Goal: Task Accomplishment & Management: Manage account settings

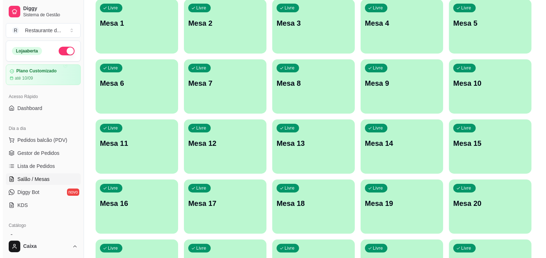
scroll to position [80, 0]
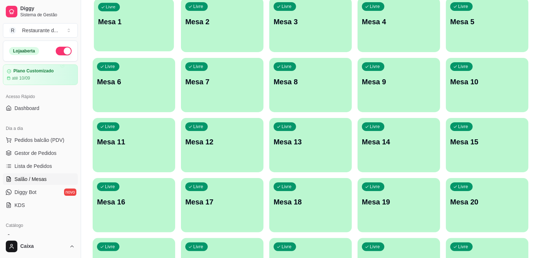
click at [126, 38] on div "Livre Mesa 1" at bounding box center [134, 21] width 80 height 44
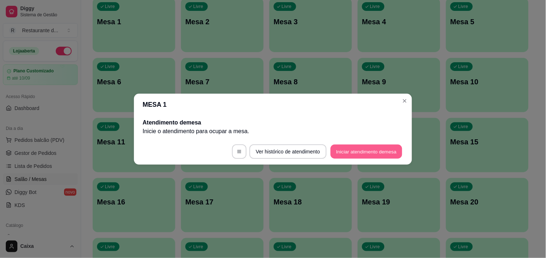
click at [347, 150] on button "Iniciar atendimento de mesa" at bounding box center [367, 152] width 72 height 14
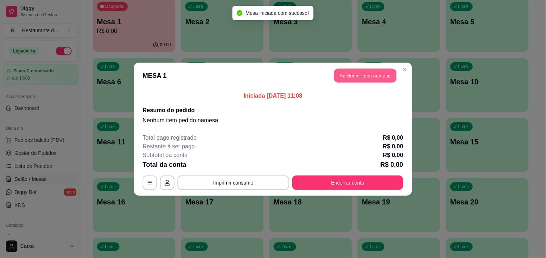
click at [361, 78] on button "Adicionar itens na mesa" at bounding box center [365, 75] width 62 height 14
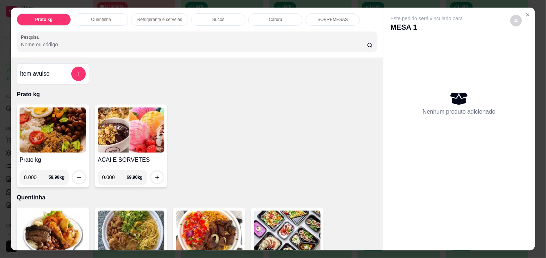
click at [114, 174] on input "0.000" at bounding box center [114, 177] width 25 height 14
type input "0.102"
click at [155, 176] on icon "increase-product-quantity" at bounding box center [157, 178] width 4 height 4
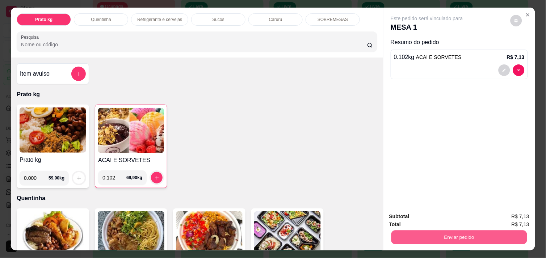
click at [444, 234] on button "Enviar pedido" at bounding box center [460, 237] width 136 height 14
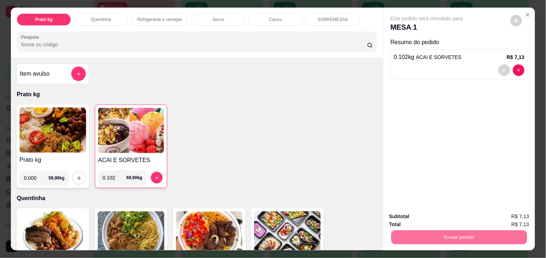
click at [438, 213] on button "Não registrar e enviar pedido" at bounding box center [435, 216] width 73 height 13
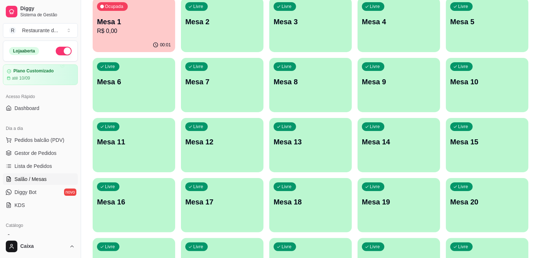
click at [222, 29] on div "Livre Mesa 2" at bounding box center [222, 21] width 83 height 46
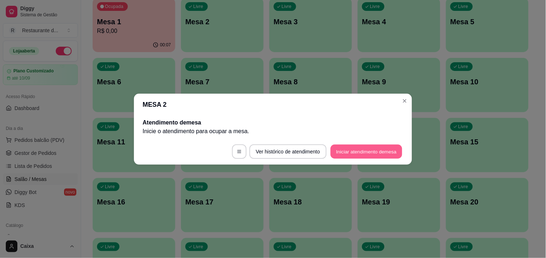
click at [371, 151] on button "Iniciar atendimento de mesa" at bounding box center [367, 152] width 72 height 14
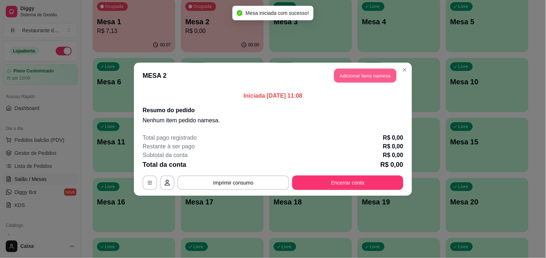
click at [369, 78] on button "Adicionar itens na mesa" at bounding box center [365, 75] width 62 height 14
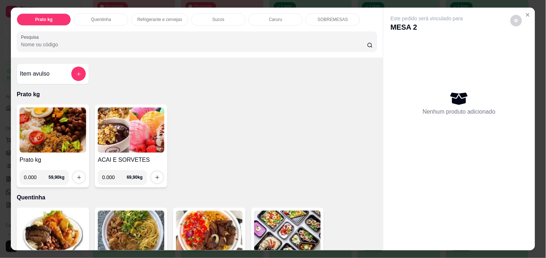
click at [112, 173] on input "0.000" at bounding box center [114, 177] width 25 height 14
type input "0.088"
click at [155, 175] on icon "increase-product-quantity" at bounding box center [157, 177] width 5 height 5
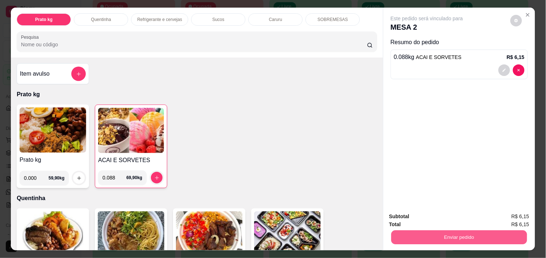
click at [470, 232] on button "Enviar pedido" at bounding box center [460, 237] width 136 height 14
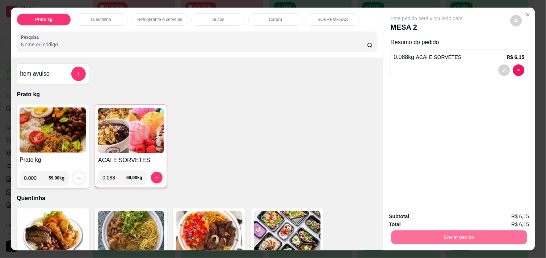
click at [446, 215] on button "Não registrar e enviar pedido" at bounding box center [435, 216] width 73 height 13
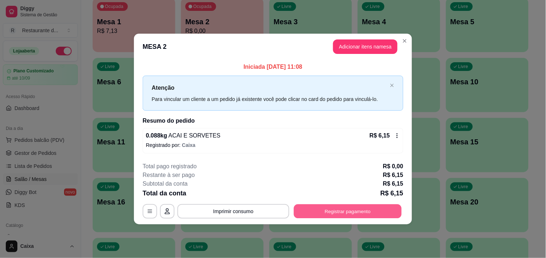
click at [356, 210] on button "Registrar pagamento" at bounding box center [348, 212] width 108 height 14
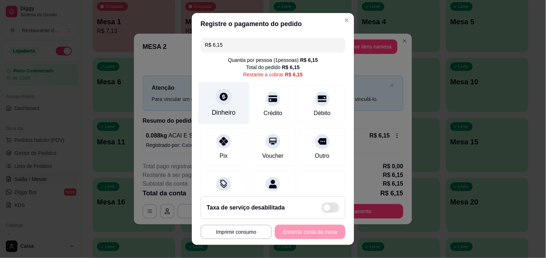
click at [219, 100] on icon at bounding box center [223, 96] width 9 height 9
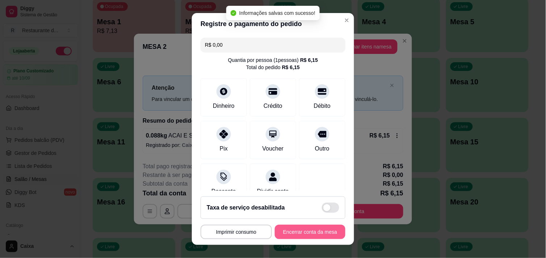
type input "R$ 0,00"
click at [303, 232] on button "Encerrar conta da mesa" at bounding box center [310, 232] width 71 height 14
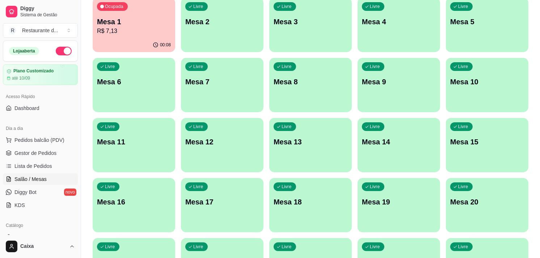
click at [130, 30] on p "R$ 7,13" at bounding box center [134, 31] width 74 height 9
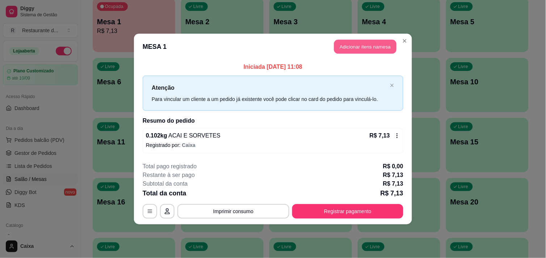
click at [355, 52] on button "Adicionar itens na mesa" at bounding box center [365, 47] width 62 height 14
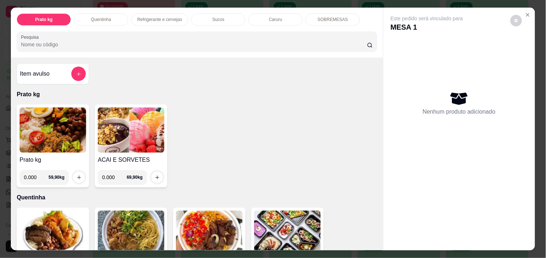
click at [110, 173] on input "0.000" at bounding box center [114, 177] width 25 height 14
type input "0.152"
click at [155, 175] on icon "increase-product-quantity" at bounding box center [157, 177] width 5 height 5
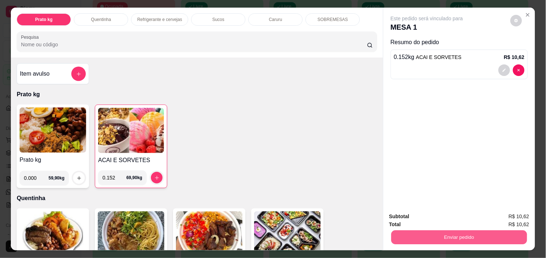
click at [453, 230] on button "Enviar pedido" at bounding box center [460, 237] width 136 height 14
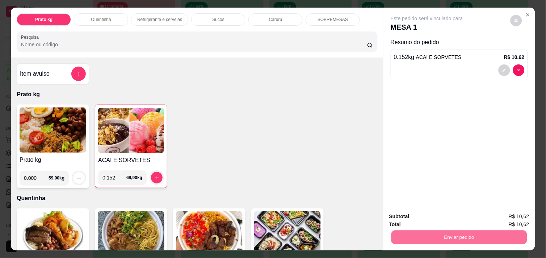
click at [439, 216] on button "Não registrar e enviar pedido" at bounding box center [435, 216] width 73 height 13
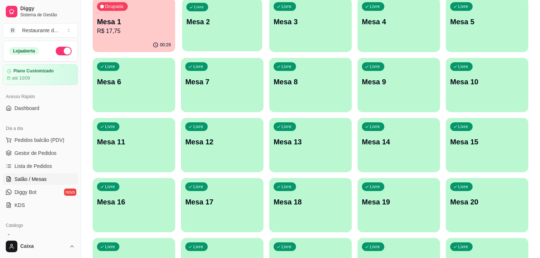
click at [236, 20] on p "Mesa 2" at bounding box center [223, 22] width 72 height 10
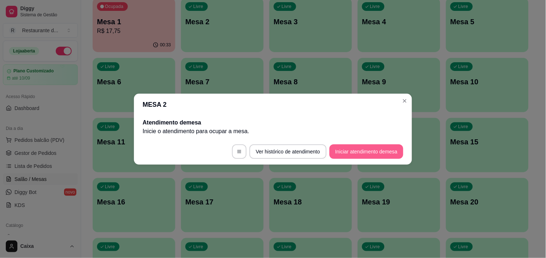
click at [363, 154] on button "Iniciar atendimento de mesa" at bounding box center [367, 152] width 74 height 14
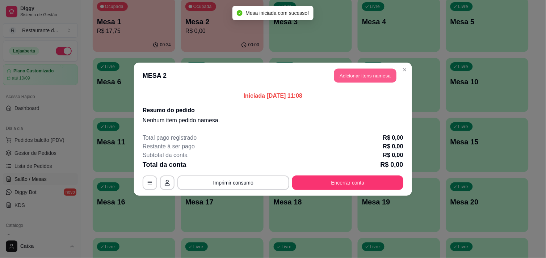
click at [375, 72] on button "Adicionar itens na mesa" at bounding box center [365, 75] width 62 height 14
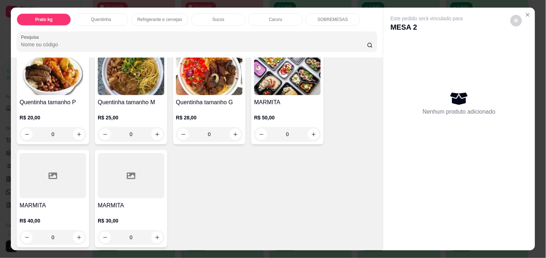
scroll to position [177, 0]
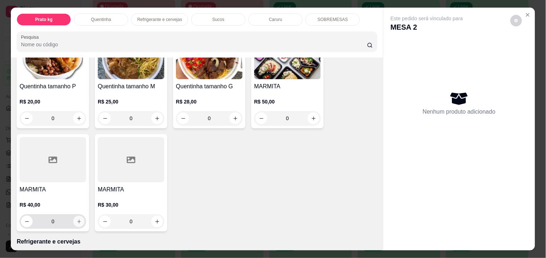
click at [77, 216] on button "increase-product-quantity" at bounding box center [79, 221] width 11 height 11
type input "1"
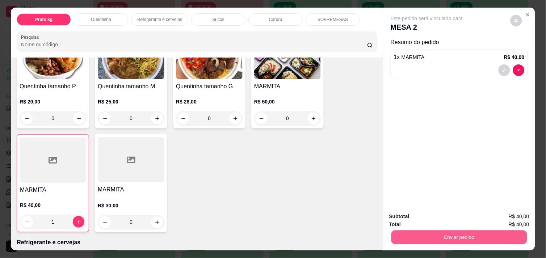
click at [430, 234] on button "Enviar pedido" at bounding box center [460, 237] width 136 height 14
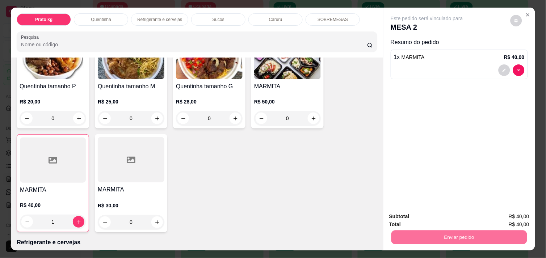
click at [441, 216] on button "Não registrar e enviar pedido" at bounding box center [435, 216] width 73 height 13
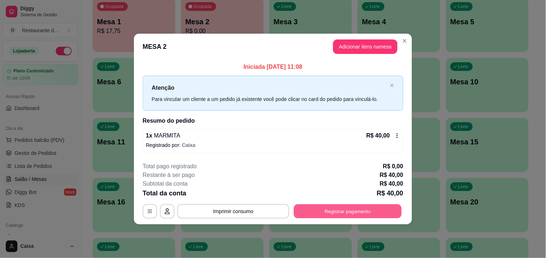
click at [338, 212] on button "Registrar pagamento" at bounding box center [348, 212] width 108 height 14
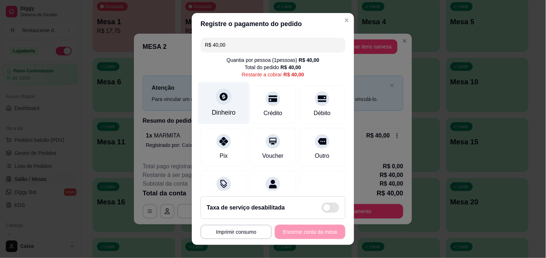
click at [222, 103] on div at bounding box center [224, 97] width 16 height 16
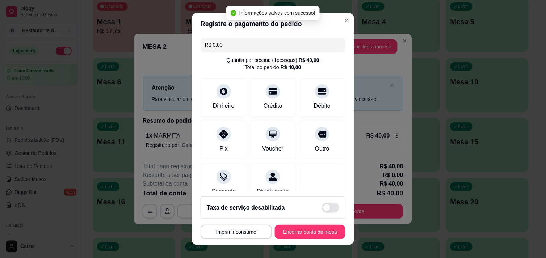
type input "R$ 0,00"
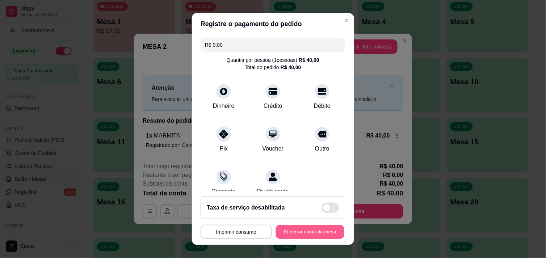
click at [292, 227] on button "Encerrar conta da mesa" at bounding box center [310, 232] width 68 height 14
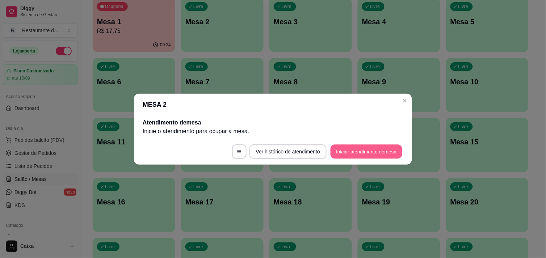
click at [356, 156] on button "Iniciar atendimento de mesa" at bounding box center [367, 152] width 72 height 14
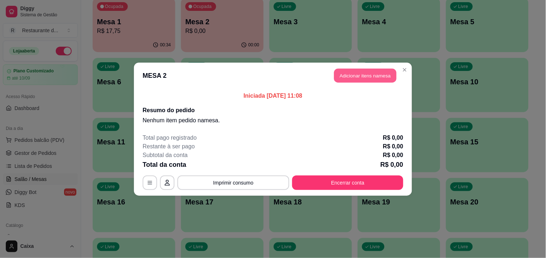
click at [371, 75] on button "Adicionar itens na mesa" at bounding box center [365, 75] width 62 height 14
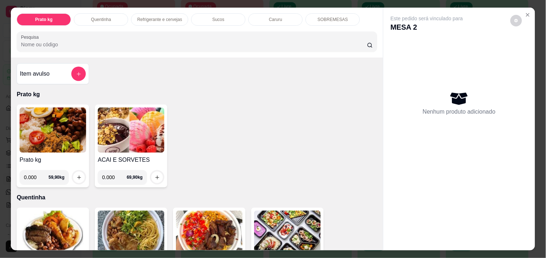
drag, startPoint x: 238, startPoint y: 157, endPoint x: 421, endPoint y: 251, distance: 205.7
click at [421, 251] on div "Prato kg Quentinha Refrigerante e cervejas Sucos Caruru SOBREMESAS Pesquisa Ite…" at bounding box center [273, 129] width 546 height 258
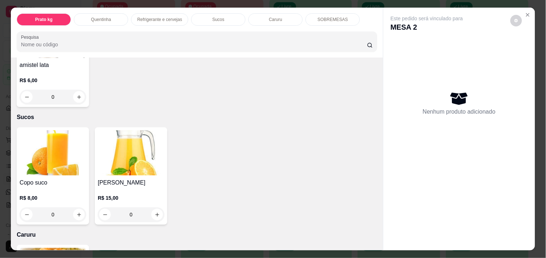
scroll to position [628, 0]
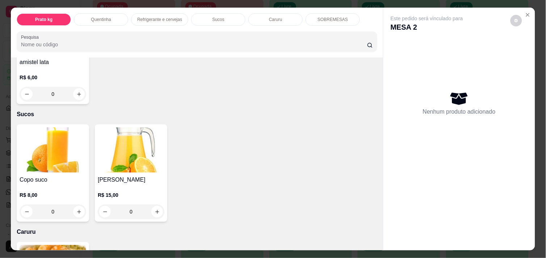
click at [304, 147] on div "Copo suco R$ 8,00 0 Jarra suco R$ 15,00 0" at bounding box center [197, 173] width 361 height 97
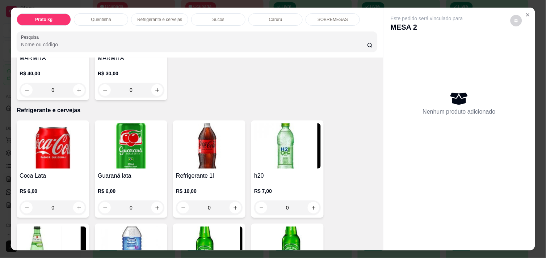
scroll to position [290, 0]
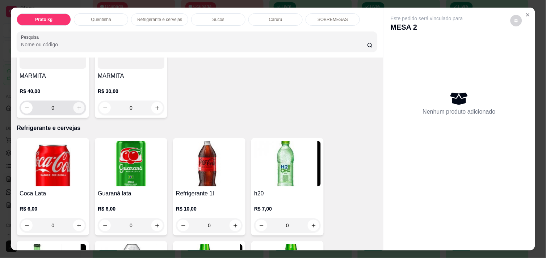
click at [76, 105] on icon "increase-product-quantity" at bounding box center [78, 107] width 5 height 5
type input "1"
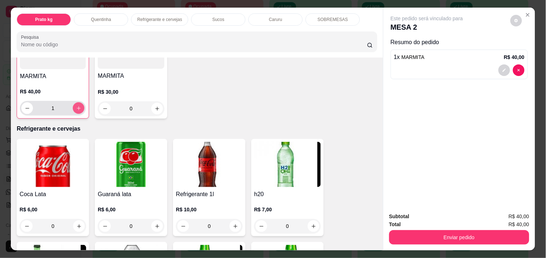
scroll to position [291, 0]
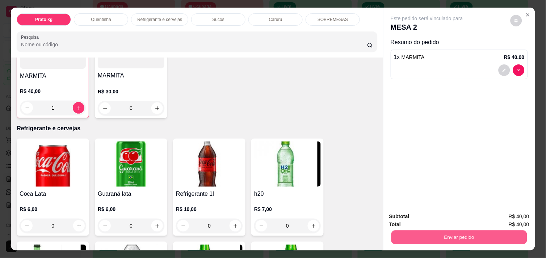
click at [442, 233] on button "Enviar pedido" at bounding box center [460, 237] width 136 height 14
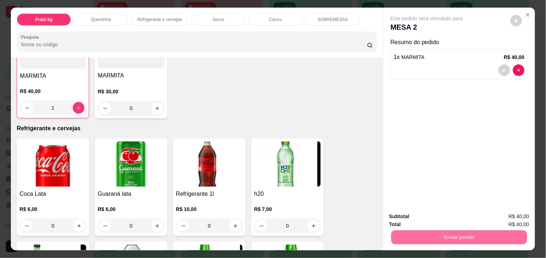
click at [434, 219] on button "Não registrar e enviar pedido" at bounding box center [435, 217] width 75 height 14
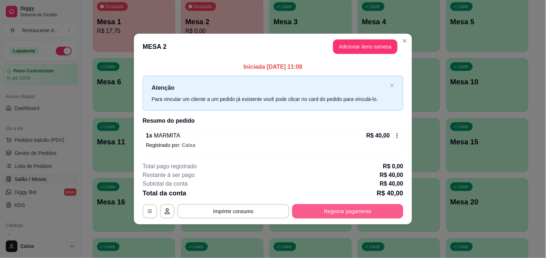
click at [338, 207] on button "Registrar pagamento" at bounding box center [347, 211] width 111 height 14
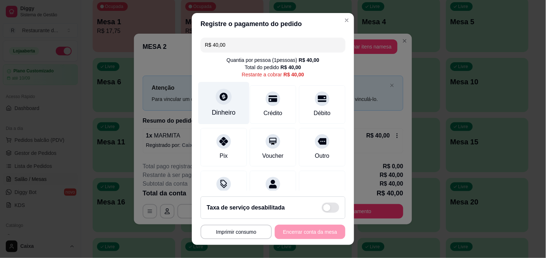
click at [225, 100] on div at bounding box center [224, 97] width 16 height 16
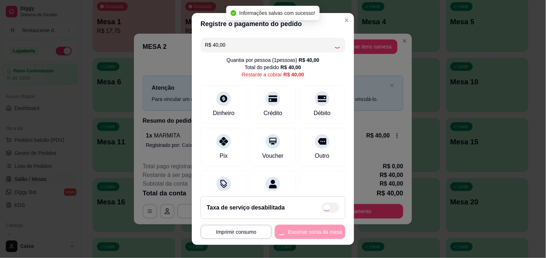
type input "R$ 0,00"
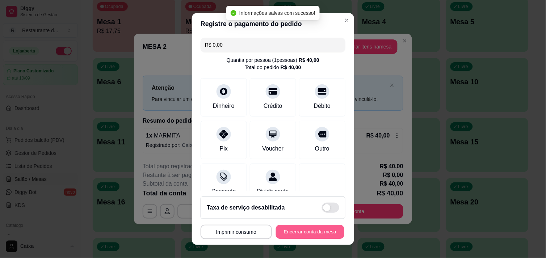
click at [301, 235] on button "Encerrar conta da mesa" at bounding box center [310, 232] width 68 height 14
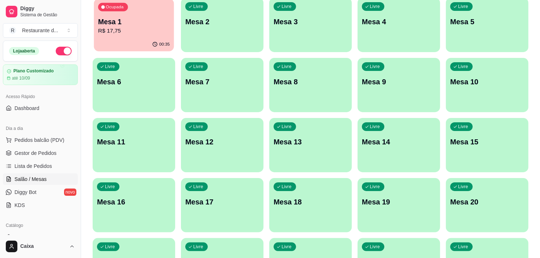
click at [132, 26] on p "Mesa 1" at bounding box center [134, 22] width 72 height 10
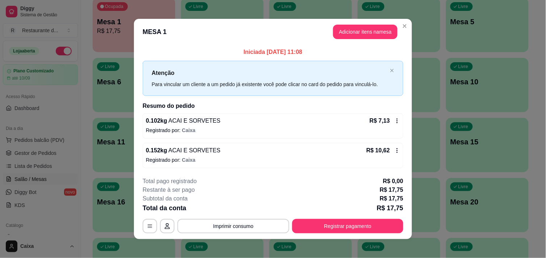
click at [305, 188] on div "Restante à ser pago R$ 17,75" at bounding box center [273, 190] width 261 height 9
click at [370, 33] on button "Adicionar itens na mesa" at bounding box center [365, 32] width 62 height 14
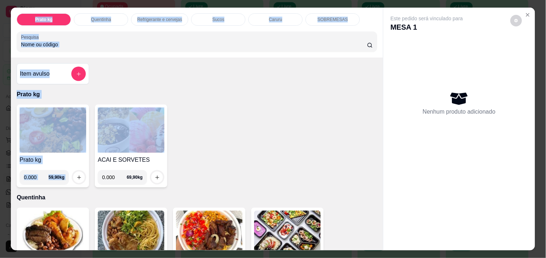
drag, startPoint x: 261, startPoint y: 150, endPoint x: 424, endPoint y: 269, distance: 202.0
click at [424, 178] on html "Diggy Sistema de Gestão R Restaurante d ... Loja aberta Plano Customizado até 1…" at bounding box center [273, 49] width 546 height 258
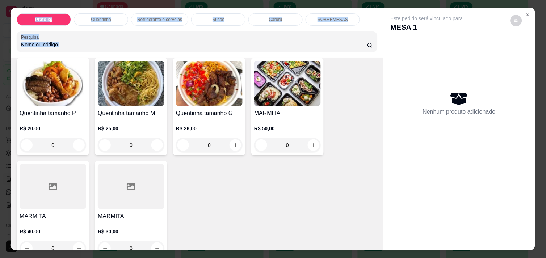
scroll to position [150, 0]
click at [311, 142] on icon "increase-product-quantity" at bounding box center [313, 144] width 5 height 5
type input "1"
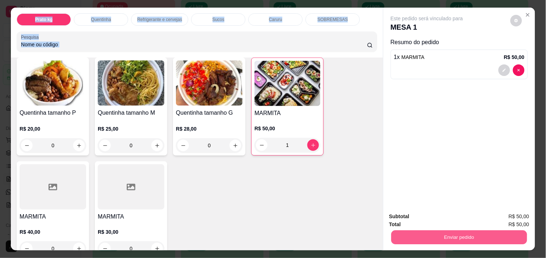
click at [465, 233] on button "Enviar pedido" at bounding box center [460, 237] width 136 height 14
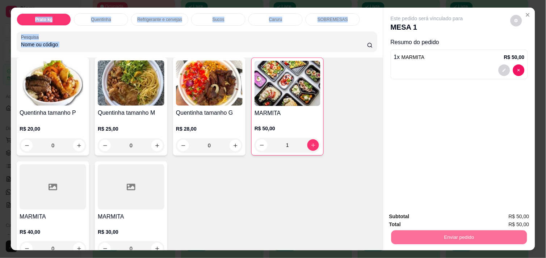
click at [447, 217] on button "Não registrar e enviar pedido" at bounding box center [435, 216] width 73 height 13
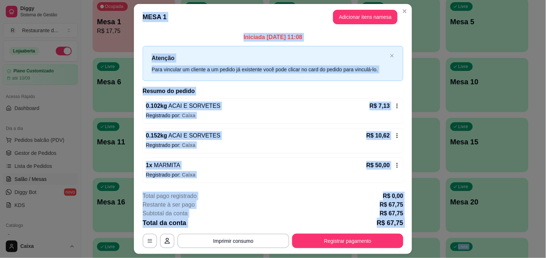
click at [353, 192] on div "Total pago registrado R$ 0,00" at bounding box center [273, 196] width 261 height 9
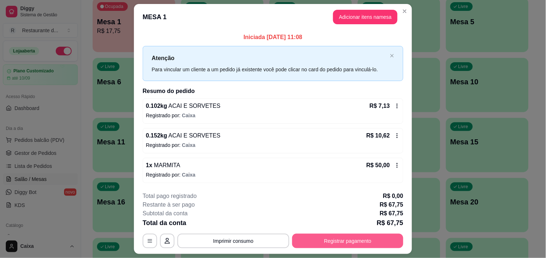
click at [321, 241] on button "Registrar pagamento" at bounding box center [347, 241] width 111 height 14
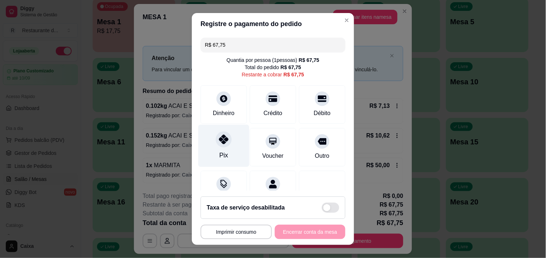
click at [219, 140] on icon at bounding box center [223, 139] width 9 height 9
type input "R$ 0,00"
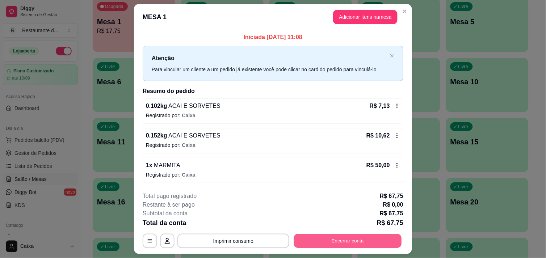
click at [356, 238] on button "Encerrar conta" at bounding box center [348, 241] width 108 height 14
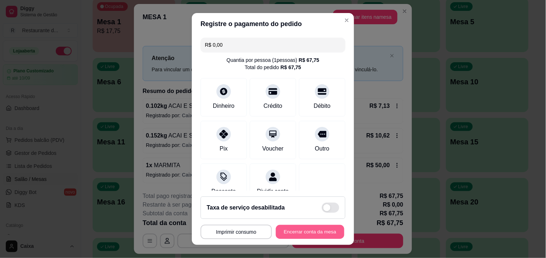
click at [306, 234] on button "Encerrar conta da mesa" at bounding box center [310, 232] width 68 height 14
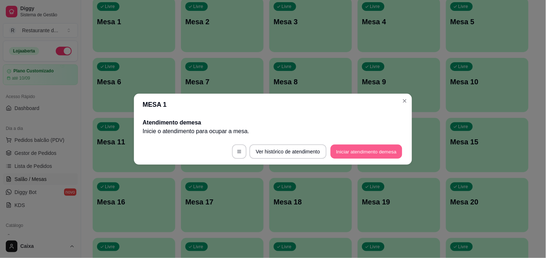
click at [360, 154] on button "Iniciar atendimento de mesa" at bounding box center [367, 152] width 72 height 14
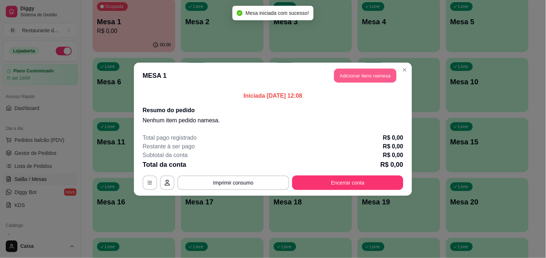
click at [362, 74] on button "Adicionar itens na mesa" at bounding box center [365, 75] width 62 height 14
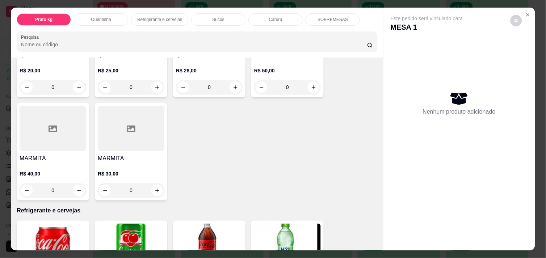
scroll to position [209, 0]
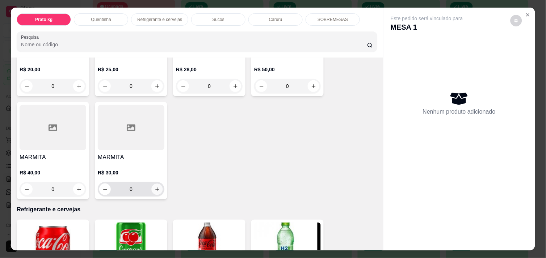
click at [152, 185] on button "increase-product-quantity" at bounding box center [157, 189] width 11 height 11
type input "1"
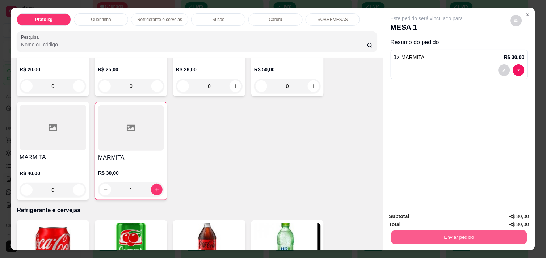
click at [468, 234] on button "Enviar pedido" at bounding box center [460, 237] width 136 height 14
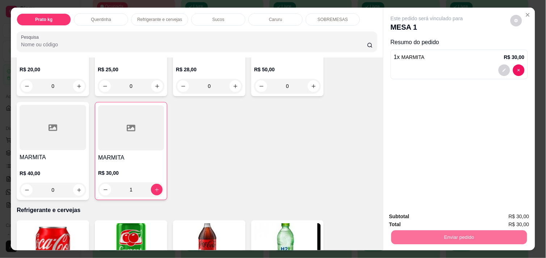
click at [440, 213] on button "Não registrar e enviar pedido" at bounding box center [435, 216] width 73 height 13
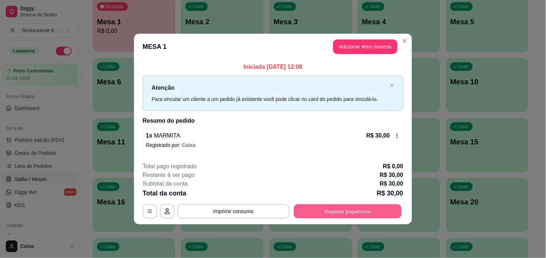
click at [367, 206] on button "Registrar pagamento" at bounding box center [348, 212] width 108 height 14
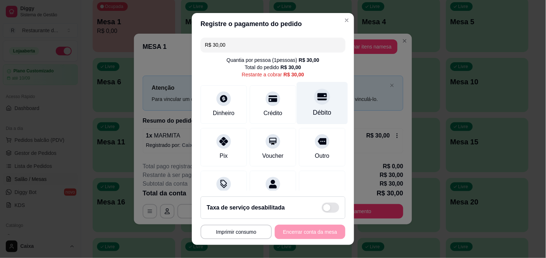
click at [318, 100] on icon at bounding box center [322, 96] width 9 height 9
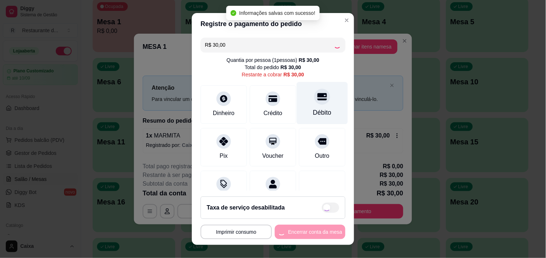
type input "R$ 0,00"
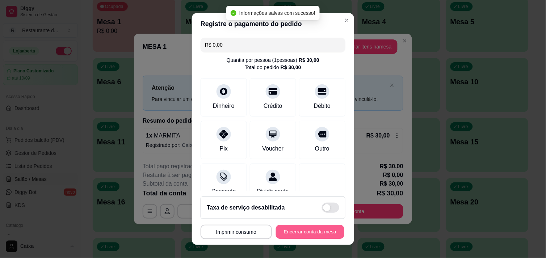
click at [300, 230] on button "Encerrar conta da mesa" at bounding box center [310, 232] width 68 height 14
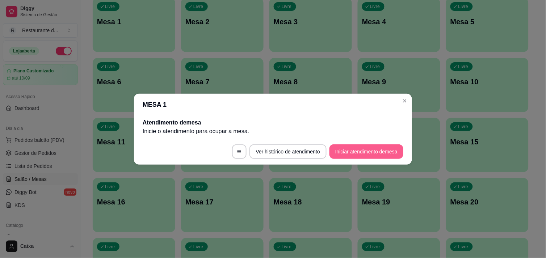
click at [356, 152] on button "Iniciar atendimento de mesa" at bounding box center [367, 152] width 74 height 14
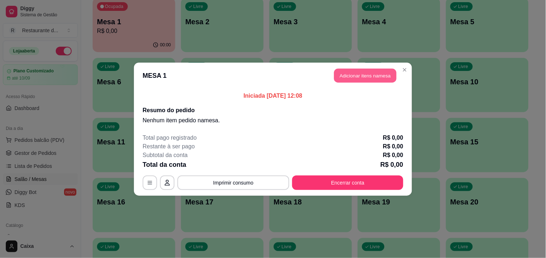
click at [375, 75] on button "Adicionar itens na mesa" at bounding box center [365, 75] width 62 height 14
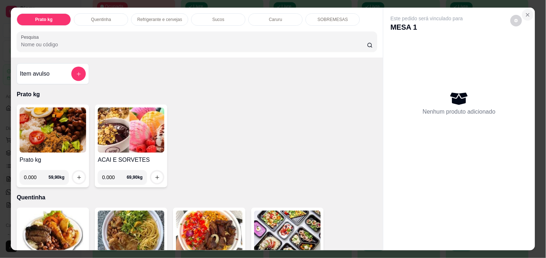
click at [526, 12] on icon "Close" at bounding box center [528, 15] width 6 height 6
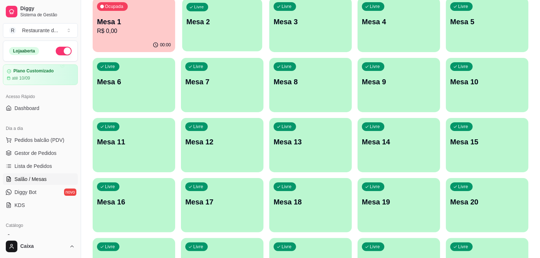
click at [223, 26] on p "Mesa 2" at bounding box center [223, 22] width 72 height 10
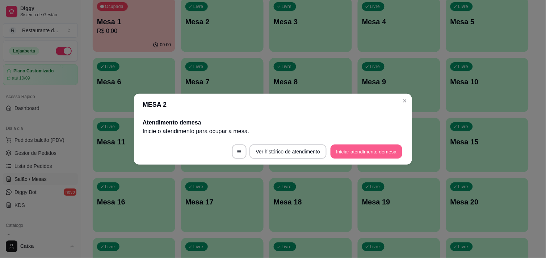
click at [360, 147] on button "Iniciar atendimento de mesa" at bounding box center [367, 152] width 72 height 14
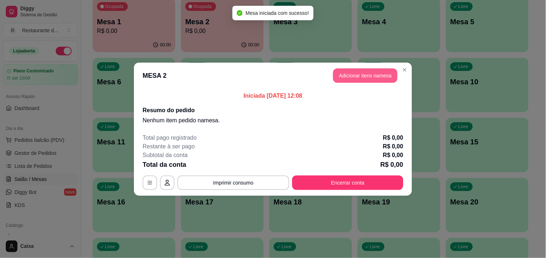
click at [361, 72] on button "Adicionar itens na mesa" at bounding box center [365, 75] width 64 height 14
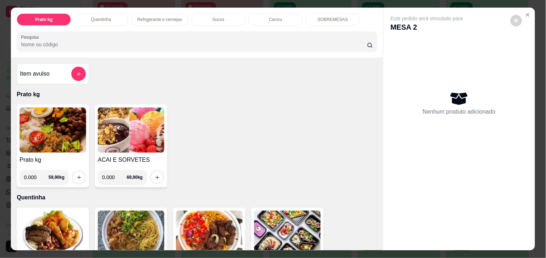
click at [37, 174] on input "0.000" at bounding box center [36, 177] width 25 height 14
type input "0.422"
click at [77, 176] on icon "increase-product-quantity" at bounding box center [79, 178] width 4 height 4
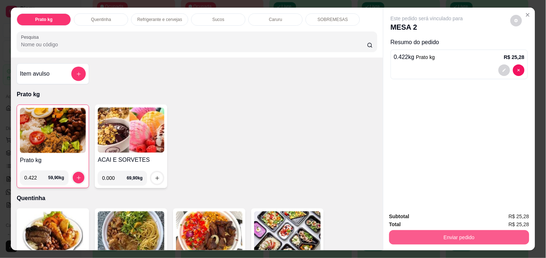
click at [437, 232] on button "Enviar pedido" at bounding box center [459, 237] width 140 height 14
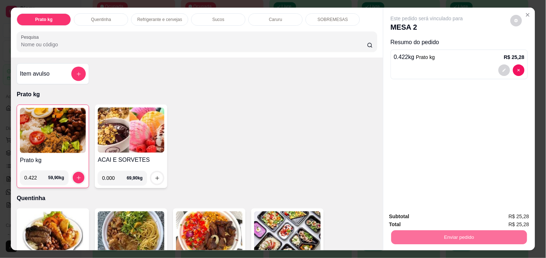
click at [427, 216] on button "Não registrar e enviar pedido" at bounding box center [435, 216] width 73 height 13
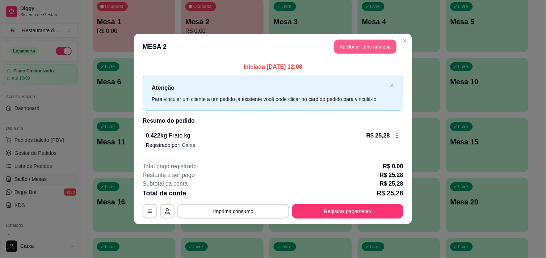
click at [367, 49] on button "Adicionar itens na mesa" at bounding box center [365, 47] width 62 height 14
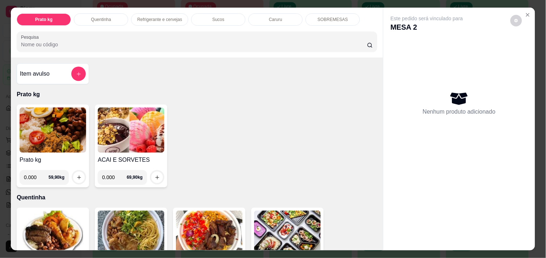
click at [33, 173] on input "0.000" at bounding box center [36, 177] width 25 height 14
type input "0.340"
click at [76, 175] on icon "increase-product-quantity" at bounding box center [78, 177] width 5 height 5
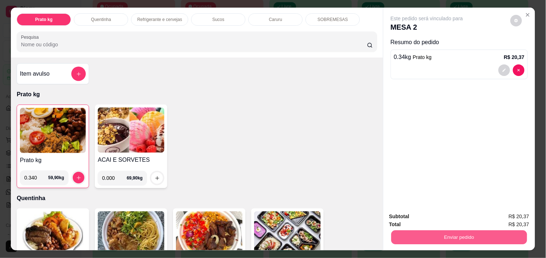
click at [440, 230] on button "Enviar pedido" at bounding box center [460, 237] width 136 height 14
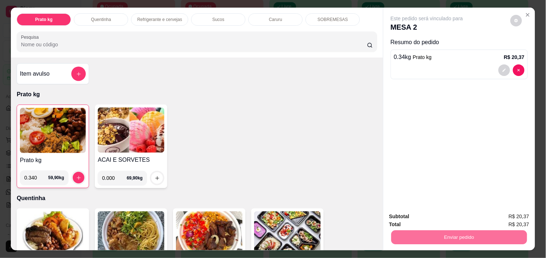
click at [432, 216] on button "Não registrar e enviar pedido" at bounding box center [435, 216] width 73 height 13
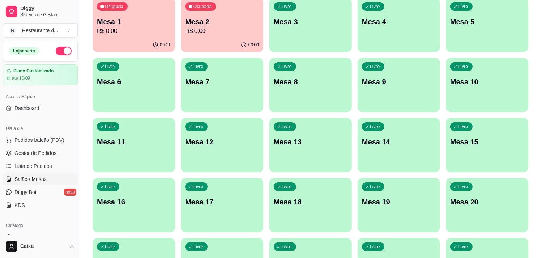
click at [139, 37] on div "Ocupada Mesa 1 R$ 0,00" at bounding box center [134, 18] width 83 height 40
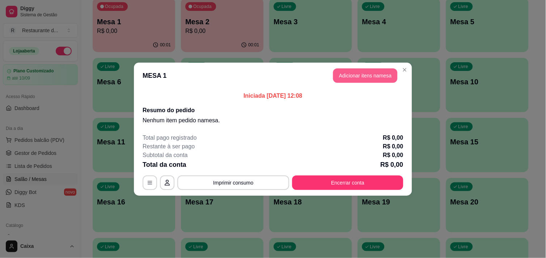
click at [361, 77] on button "Adicionar itens na mesa" at bounding box center [365, 75] width 64 height 14
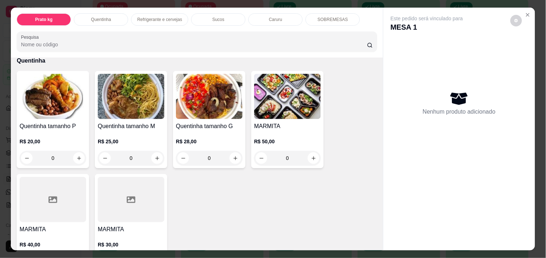
scroll to position [145, 0]
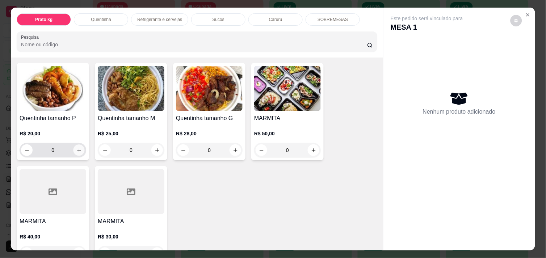
click at [76, 148] on icon "increase-product-quantity" at bounding box center [78, 150] width 5 height 5
type input "1"
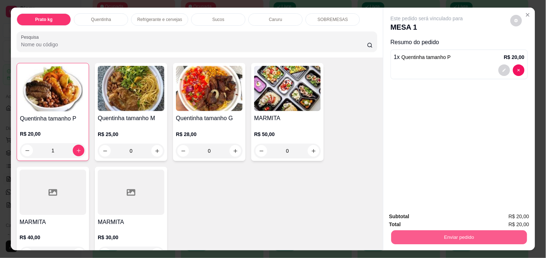
click at [451, 230] on button "Enviar pedido" at bounding box center [460, 237] width 136 height 14
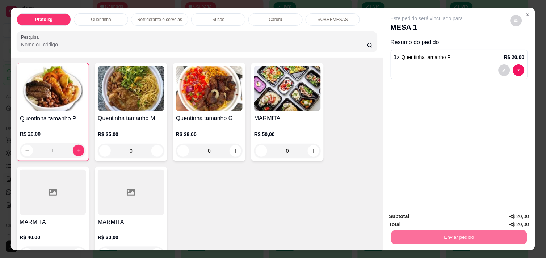
click at [442, 218] on button "Não registrar e enviar pedido" at bounding box center [435, 216] width 73 height 13
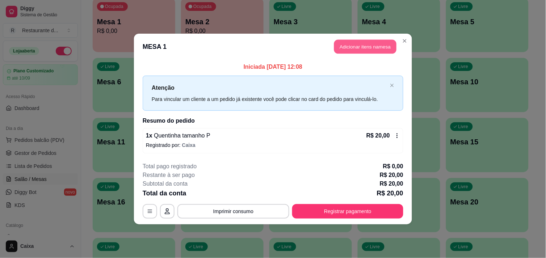
click at [368, 42] on button "Adicionar itens na mesa" at bounding box center [365, 47] width 62 height 14
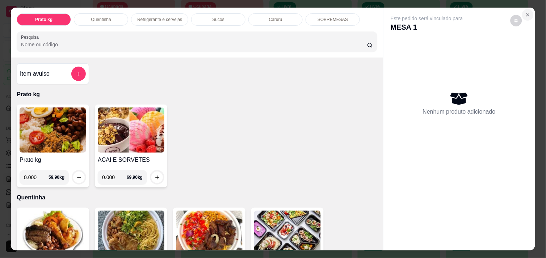
click at [525, 13] on icon "Close" at bounding box center [528, 15] width 6 height 6
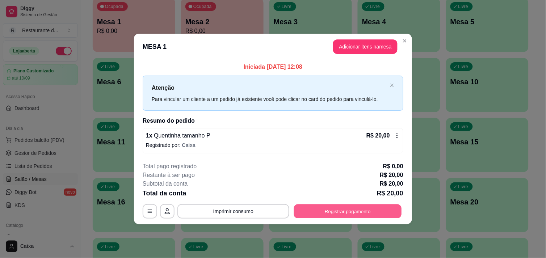
click at [339, 209] on button "Registrar pagamento" at bounding box center [348, 212] width 108 height 14
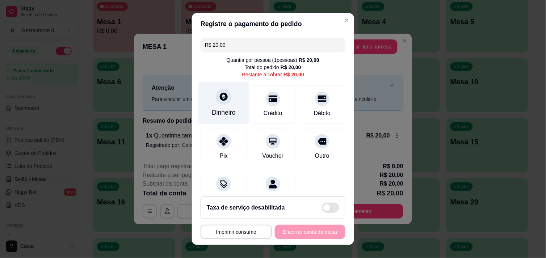
click at [220, 93] on icon at bounding box center [224, 97] width 8 height 8
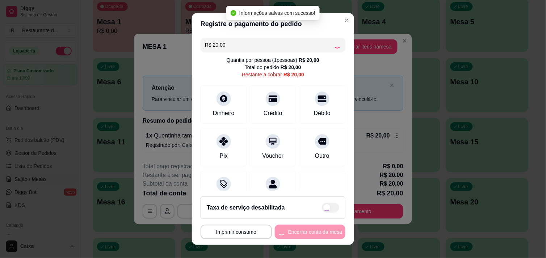
type input "R$ 0,00"
click at [335, 162] on div "R$ 0,00 Quantia por pessoa ( 1 pessoas) R$ 20,00 Total do pedido R$ 20,00 Resta…" at bounding box center [273, 113] width 162 height 156
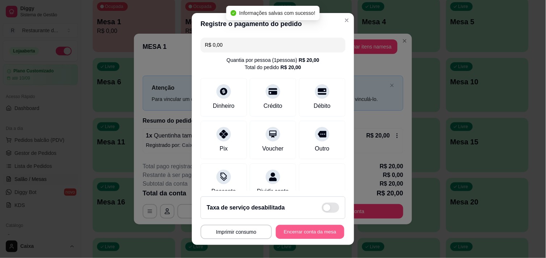
click at [302, 227] on button "Encerrar conta da mesa" at bounding box center [310, 232] width 68 height 14
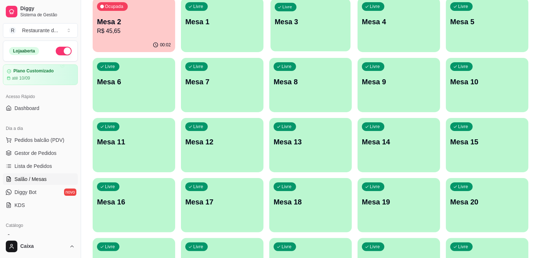
click at [306, 34] on div "Livre Mesa 3" at bounding box center [311, 21] width 80 height 44
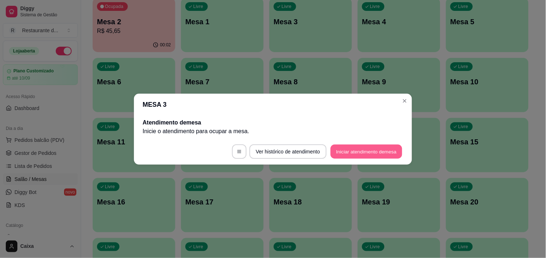
click at [369, 149] on button "Iniciar atendimento de mesa" at bounding box center [367, 152] width 72 height 14
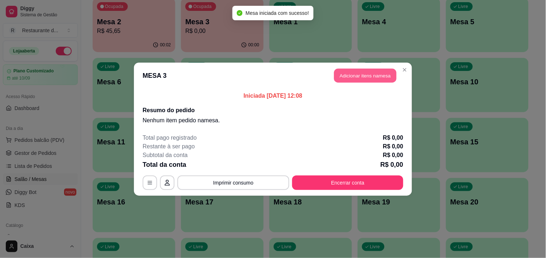
click at [368, 70] on button "Adicionar itens na mesa" at bounding box center [365, 75] width 62 height 14
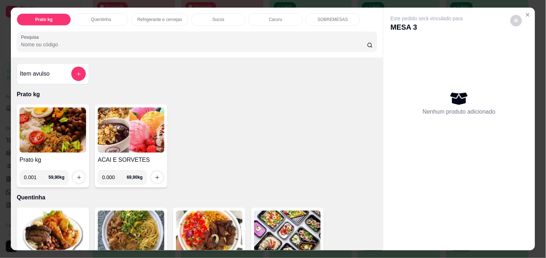
click at [38, 172] on input "0.001" at bounding box center [36, 177] width 25 height 14
type input "0.544"
click at [76, 176] on icon "increase-product-quantity" at bounding box center [78, 177] width 5 height 5
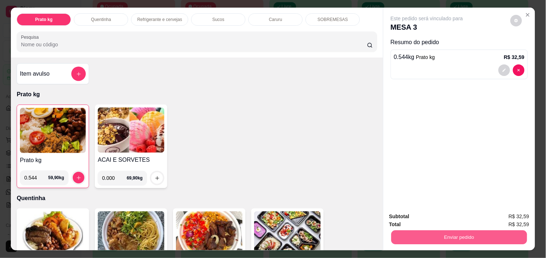
click at [455, 234] on button "Enviar pedido" at bounding box center [460, 237] width 136 height 14
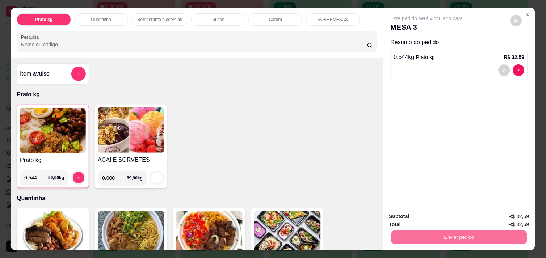
click at [437, 215] on button "Não registrar e enviar pedido" at bounding box center [435, 216] width 73 height 13
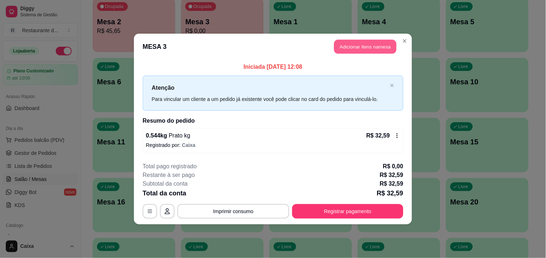
click at [349, 45] on button "Adicionar itens na mesa" at bounding box center [365, 47] width 62 height 14
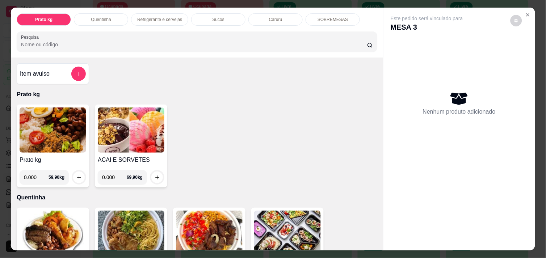
click at [31, 174] on input "0.000" at bounding box center [36, 177] width 25 height 14
click at [34, 174] on input "0.000" at bounding box center [36, 177] width 25 height 14
type input "0.476"
click at [77, 176] on icon "increase-product-quantity" at bounding box center [79, 178] width 4 height 4
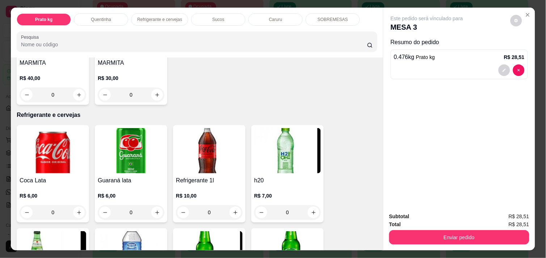
scroll to position [306, 0]
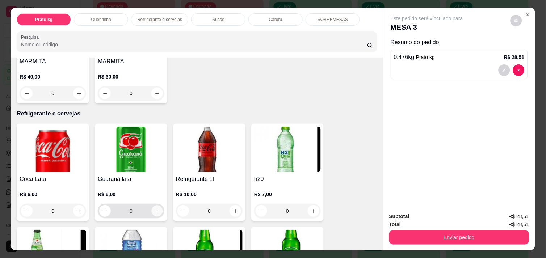
click at [155, 209] on icon "increase-product-quantity" at bounding box center [157, 211] width 5 height 5
type input "1"
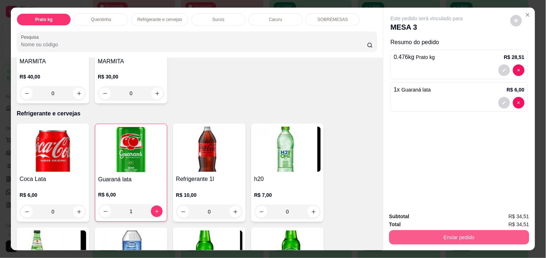
click at [463, 234] on button "Enviar pedido" at bounding box center [459, 237] width 140 height 14
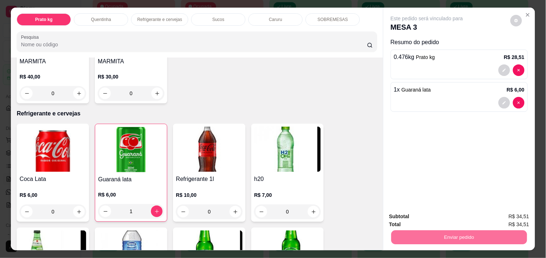
click at [449, 215] on button "Não registrar e enviar pedido" at bounding box center [435, 216] width 73 height 13
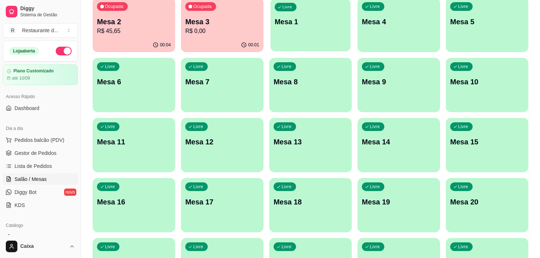
click at [298, 14] on div "Livre Mesa 1" at bounding box center [311, 21] width 80 height 44
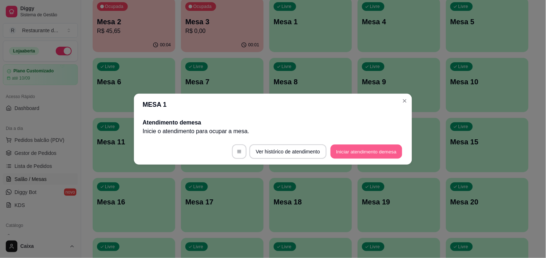
click at [359, 150] on button "Iniciar atendimento de mesa" at bounding box center [367, 152] width 72 height 14
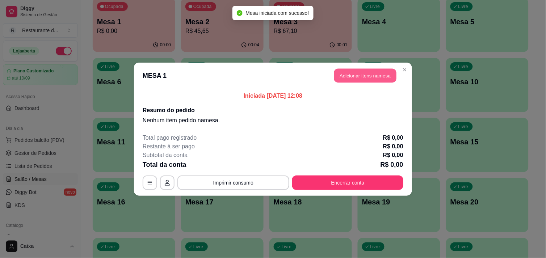
click at [352, 72] on button "Adicionar itens na mesa" at bounding box center [365, 75] width 62 height 14
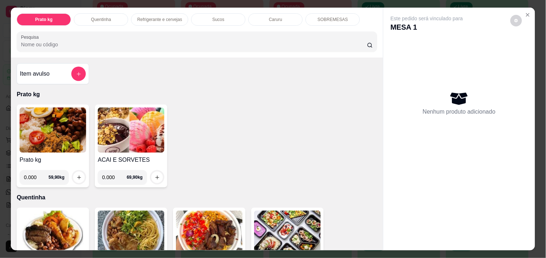
click at [34, 175] on input "0.000" at bounding box center [36, 177] width 25 height 14
type input "0.300"
click at [76, 176] on icon "increase-product-quantity" at bounding box center [78, 177] width 5 height 5
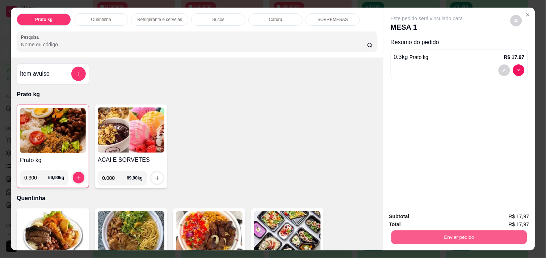
click at [447, 234] on button "Enviar pedido" at bounding box center [460, 237] width 136 height 14
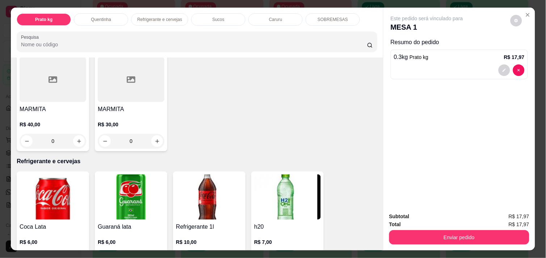
scroll to position [273, 0]
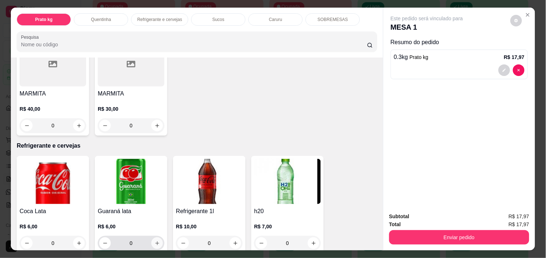
click at [155, 241] on icon "increase-product-quantity" at bounding box center [157, 243] width 5 height 5
type input "1"
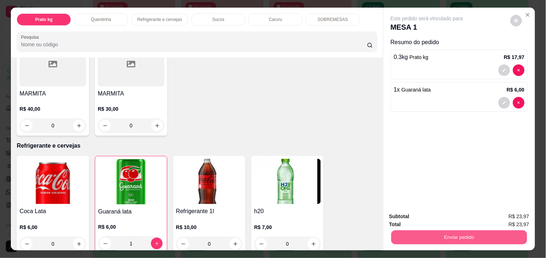
click at [451, 234] on button "Enviar pedido" at bounding box center [460, 237] width 136 height 14
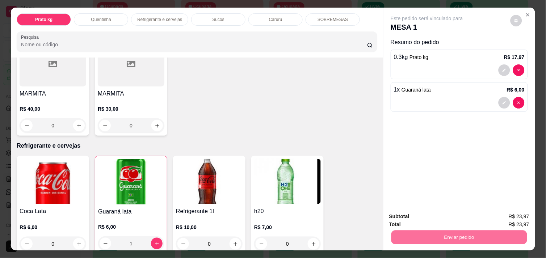
click at [436, 212] on button "Não registrar e enviar pedido" at bounding box center [435, 217] width 75 height 14
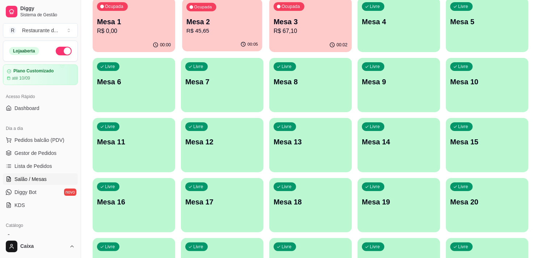
click at [198, 24] on p "Mesa 2" at bounding box center [223, 22] width 72 height 10
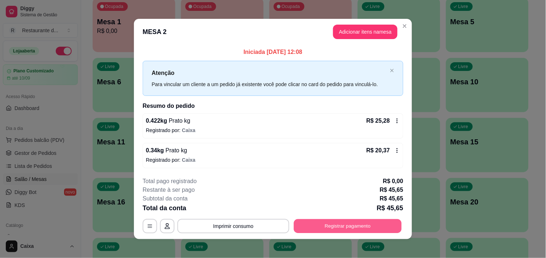
click at [341, 226] on button "Registrar pagamento" at bounding box center [348, 226] width 108 height 14
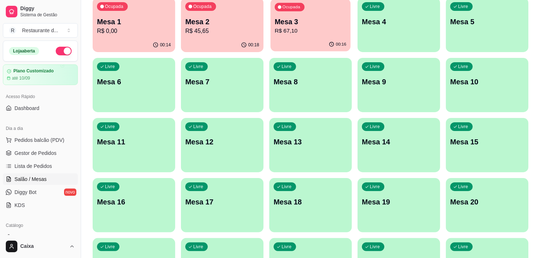
click at [315, 30] on p "R$ 67,10" at bounding box center [311, 31] width 72 height 8
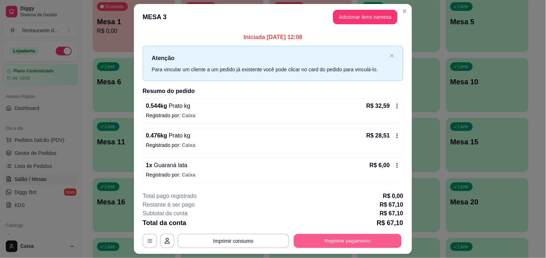
click at [369, 237] on button "Registrar pagamento" at bounding box center [348, 241] width 108 height 14
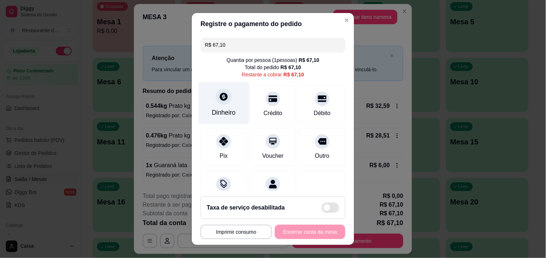
click at [220, 100] on icon at bounding box center [224, 97] width 8 height 8
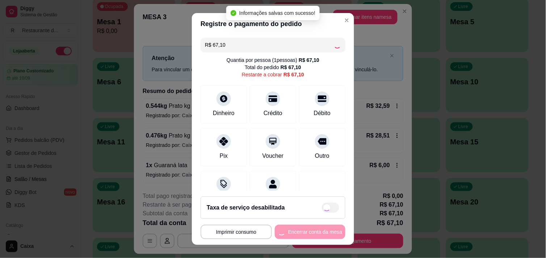
type input "R$ 0,00"
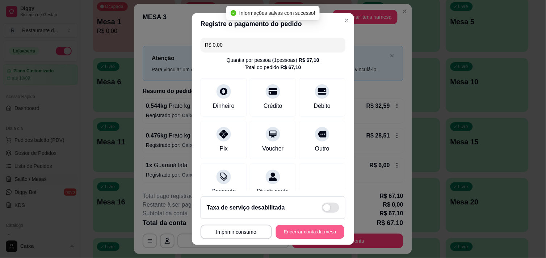
click at [308, 234] on button "Encerrar conta da mesa" at bounding box center [310, 232] width 68 height 14
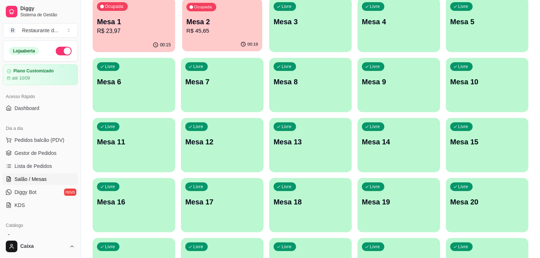
click at [248, 35] on div "Ocupada Mesa 2 R$ 45,65" at bounding box center [222, 18] width 80 height 39
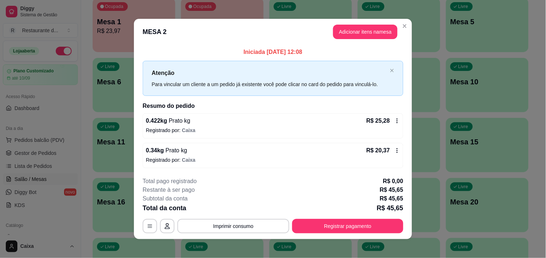
click at [389, 109] on h2 "Resumo do pedido" at bounding box center [273, 106] width 261 height 9
click at [404, 172] on footer "**********" at bounding box center [273, 205] width 278 height 68
click at [343, 225] on button "Registrar pagamento" at bounding box center [348, 226] width 108 height 14
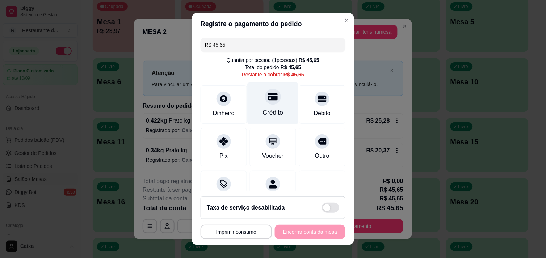
click at [265, 103] on div at bounding box center [273, 97] width 16 height 16
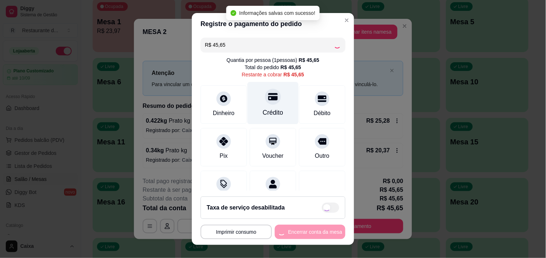
type input "R$ 0,00"
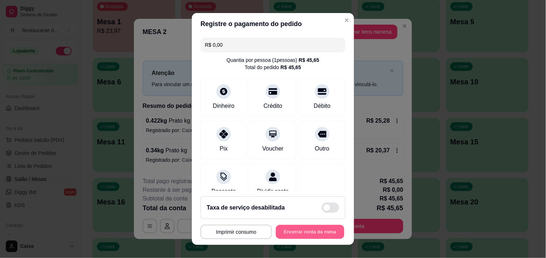
click at [296, 228] on button "Encerrar conta da mesa" at bounding box center [310, 232] width 68 height 14
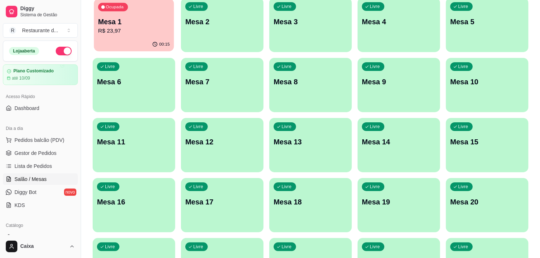
click at [117, 40] on div "00:15" at bounding box center [134, 45] width 80 height 14
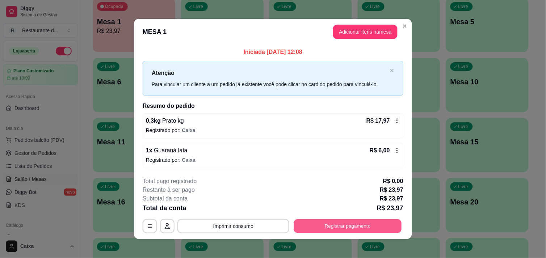
click at [332, 227] on button "Registrar pagamento" at bounding box center [348, 226] width 108 height 14
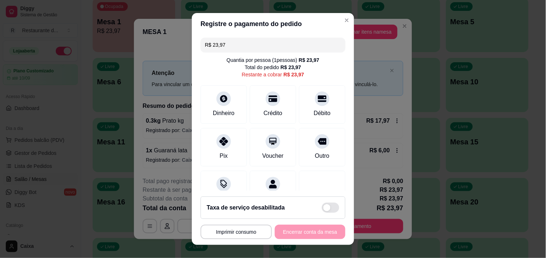
scroll to position [10, 0]
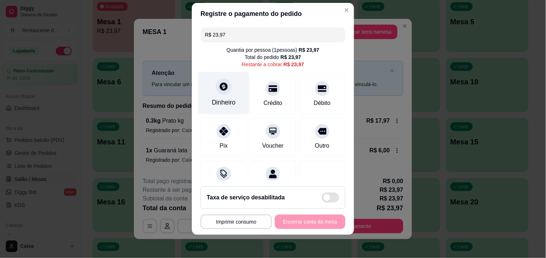
click at [220, 91] on icon at bounding box center [223, 86] width 9 height 9
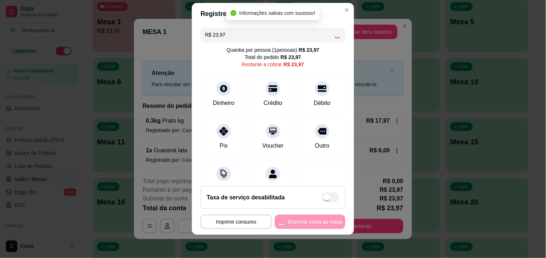
type input "R$ 0,00"
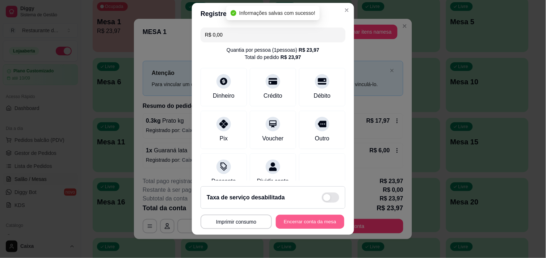
click at [303, 220] on button "Encerrar conta da mesa" at bounding box center [310, 222] width 68 height 14
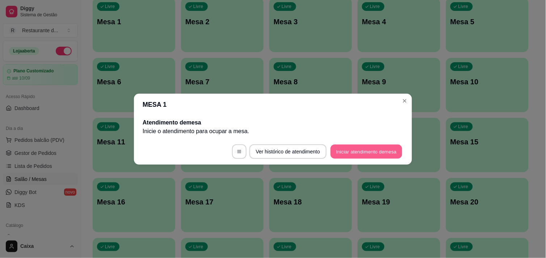
click at [379, 151] on button "Iniciar atendimento de mesa" at bounding box center [367, 152] width 72 height 14
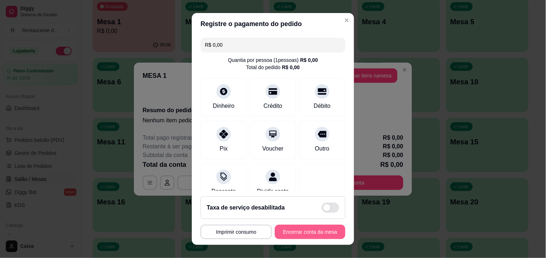
click at [334, 229] on button "Encerrar conta da mesa" at bounding box center [310, 232] width 71 height 14
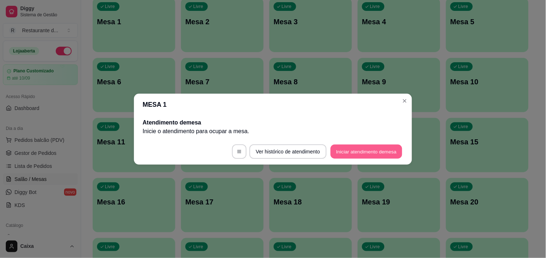
click at [360, 155] on button "Iniciar atendimento de mesa" at bounding box center [367, 152] width 72 height 14
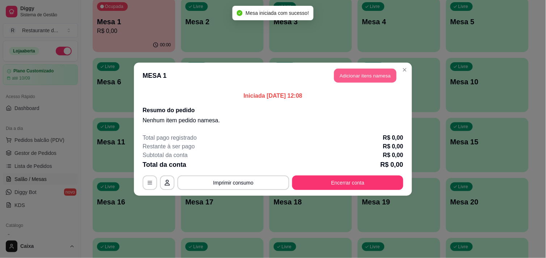
click at [361, 77] on button "Adicionar itens na mesa" at bounding box center [365, 75] width 62 height 14
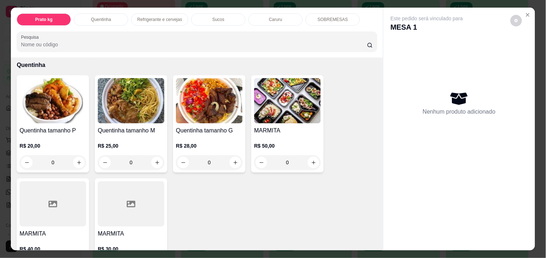
scroll to position [145, 0]
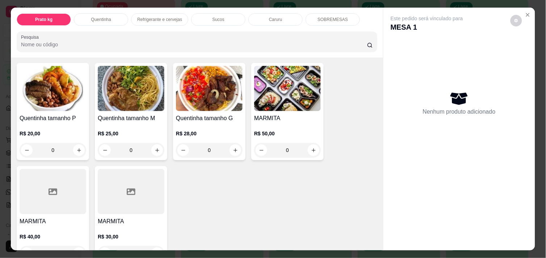
click at [74, 235] on p "R$ 40,00" at bounding box center [53, 236] width 67 height 7
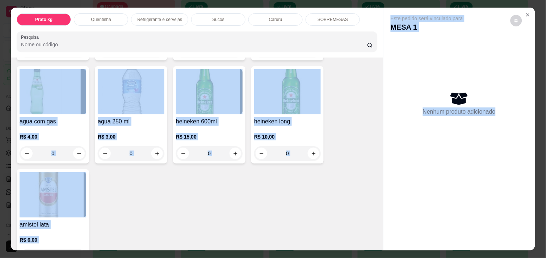
drag, startPoint x: 74, startPoint y: 235, endPoint x: 380, endPoint y: 246, distance: 306.3
click at [380, 246] on div "Prato kg Quentinha Refrigerante e cervejas Sucos Caruru SOBREMESAS Pesquisa Ite…" at bounding box center [273, 129] width 524 height 243
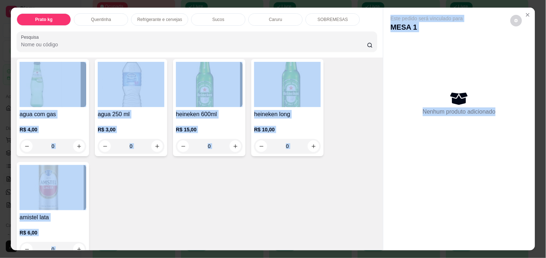
click at [383, 246] on div "Este pedido será vinculado para MESA 1 Nenhum produto adicionado" at bounding box center [459, 129] width 152 height 243
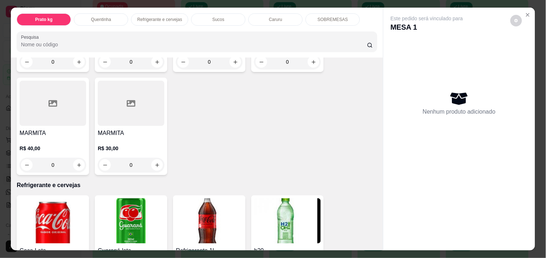
scroll to position [232, 0]
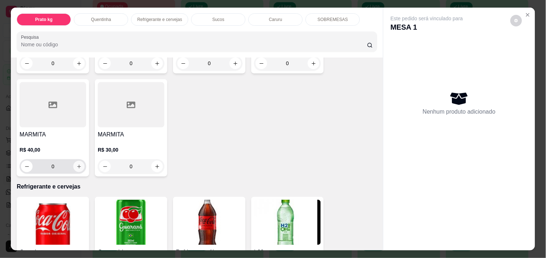
click at [76, 164] on icon "increase-product-quantity" at bounding box center [78, 166] width 5 height 5
type input "1"
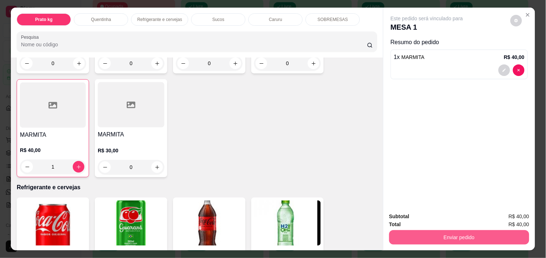
click at [454, 231] on button "Enviar pedido" at bounding box center [459, 237] width 140 height 14
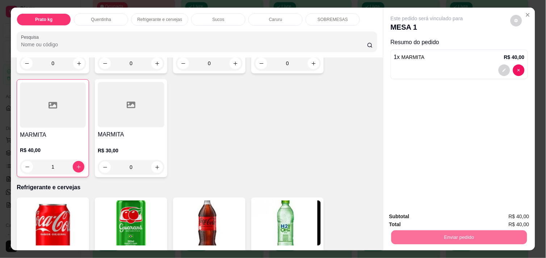
click at [438, 218] on button "Não registrar e enviar pedido" at bounding box center [435, 216] width 73 height 13
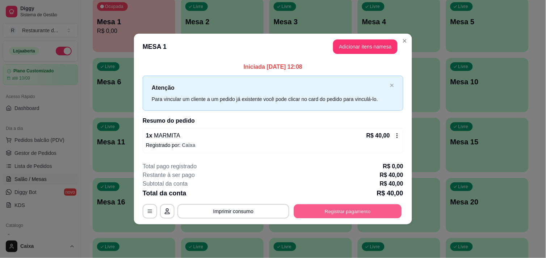
click at [354, 208] on button "Registrar pagamento" at bounding box center [348, 212] width 108 height 14
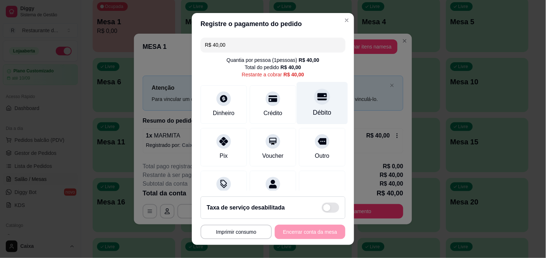
click at [318, 101] on icon at bounding box center [322, 96] width 9 height 9
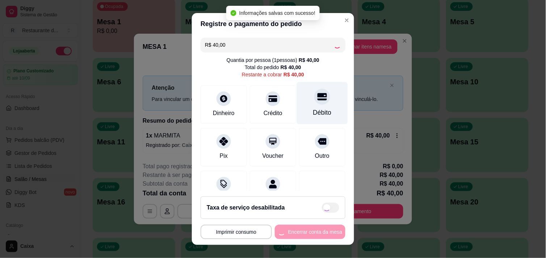
type input "R$ 0,00"
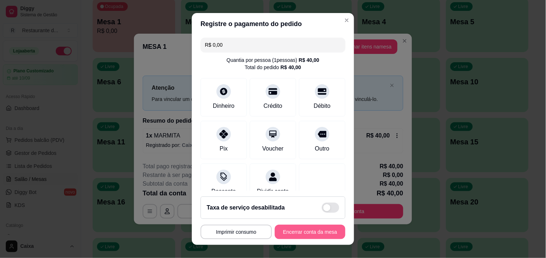
click at [299, 233] on button "Encerrar conta da mesa" at bounding box center [310, 232] width 71 height 14
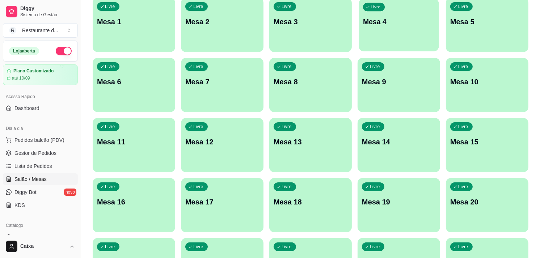
click at [401, 19] on p "Mesa 4" at bounding box center [399, 22] width 72 height 10
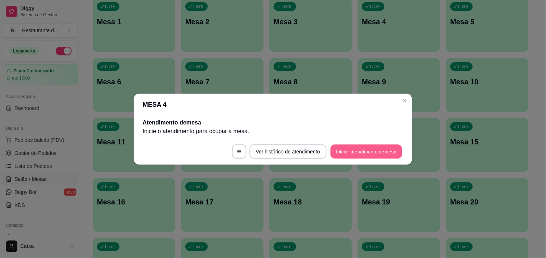
click at [368, 149] on button "Iniciar atendimento de mesa" at bounding box center [367, 152] width 72 height 14
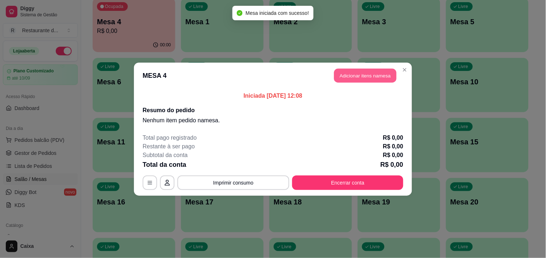
click at [354, 68] on header "MESA 4 Adicionar itens na mesa" at bounding box center [273, 76] width 278 height 26
click at [355, 75] on button "Adicionar itens na mesa" at bounding box center [365, 75] width 62 height 14
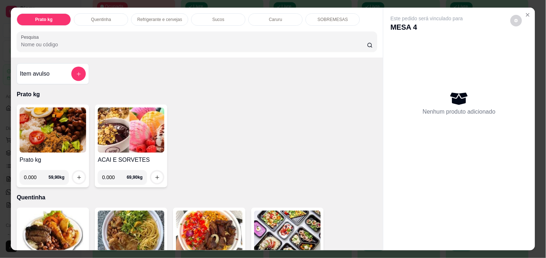
click at [33, 174] on input "0.000" at bounding box center [36, 177] width 25 height 14
type input "0.278"
click at [77, 176] on icon "increase-product-quantity" at bounding box center [79, 178] width 4 height 4
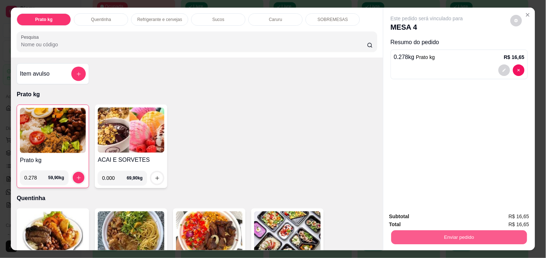
click at [454, 230] on button "Enviar pedido" at bounding box center [460, 237] width 136 height 14
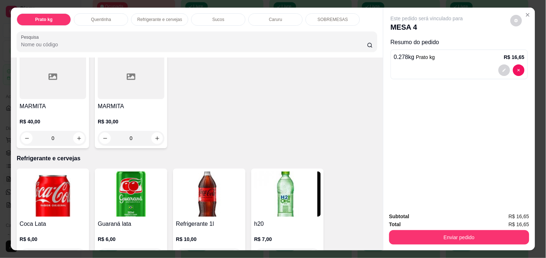
scroll to position [273, 0]
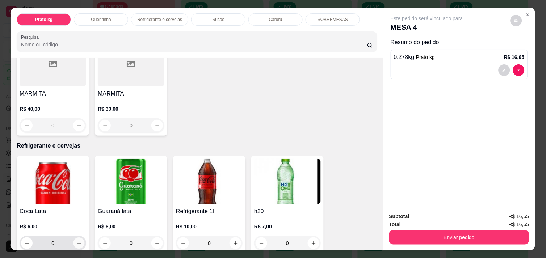
click at [76, 241] on icon "increase-product-quantity" at bounding box center [78, 243] width 5 height 5
type input "1"
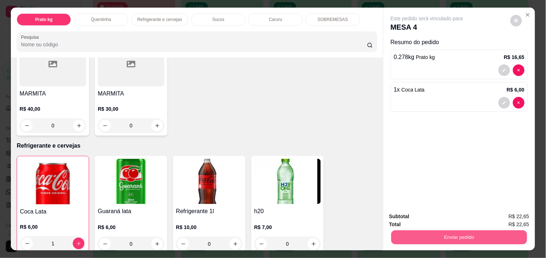
click at [444, 233] on button "Enviar pedido" at bounding box center [460, 237] width 136 height 14
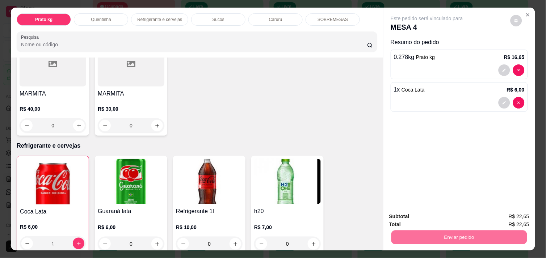
click at [440, 216] on button "Não registrar e enviar pedido" at bounding box center [435, 216] width 73 height 13
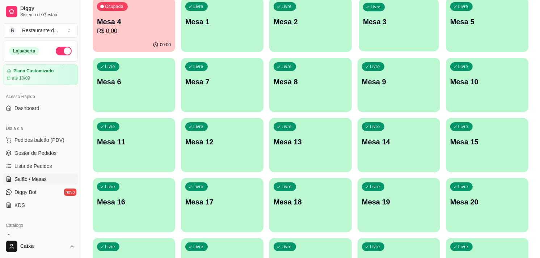
click at [413, 26] on p "Mesa 3" at bounding box center [399, 22] width 72 height 10
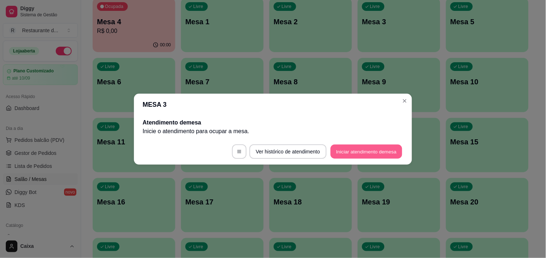
click at [365, 146] on button "Iniciar atendimento de mesa" at bounding box center [367, 152] width 72 height 14
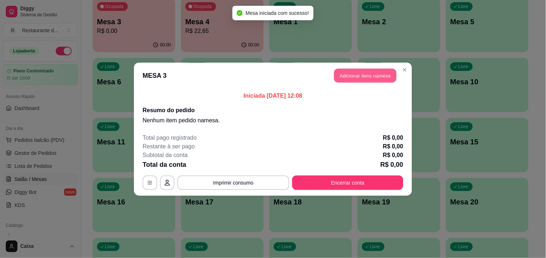
click at [369, 71] on button "Adicionar itens na mesa" at bounding box center [365, 75] width 62 height 14
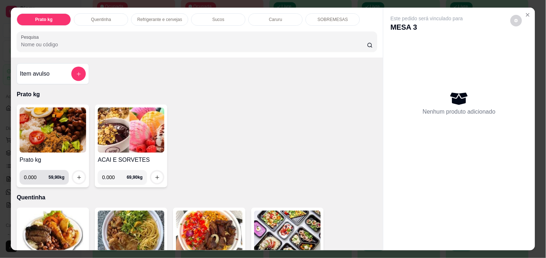
click at [34, 171] on input "0.000" at bounding box center [36, 177] width 25 height 14
type input "0.298"
click at [74, 172] on button "increase-product-quantity" at bounding box center [79, 177] width 11 height 11
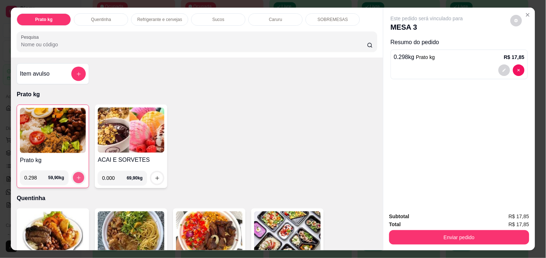
click at [74, 172] on button "increase-product-quantity" at bounding box center [78, 177] width 11 height 11
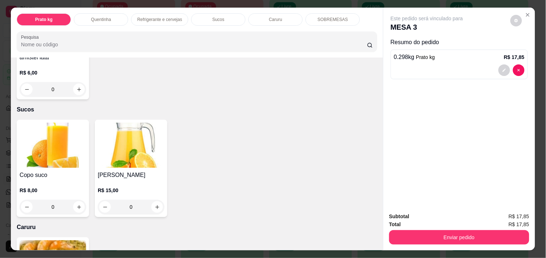
scroll to position [644, 0]
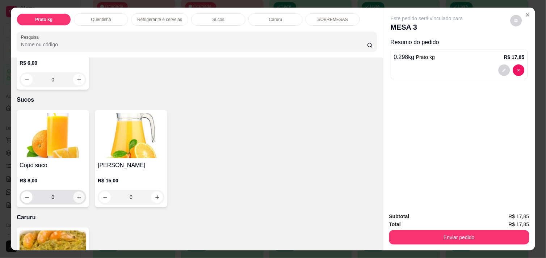
click at [74, 192] on button "increase-product-quantity" at bounding box center [79, 197] width 11 height 11
type input "1"
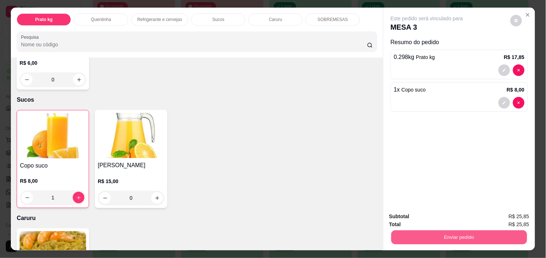
click at [462, 237] on button "Enviar pedido" at bounding box center [460, 237] width 136 height 14
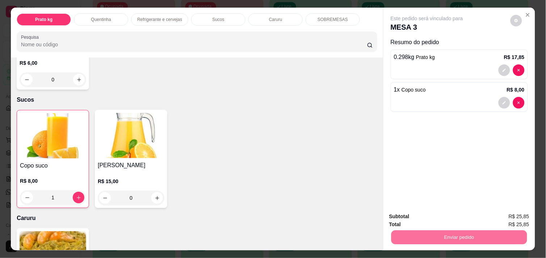
click at [453, 218] on button "Não registrar e enviar pedido" at bounding box center [435, 216] width 73 height 13
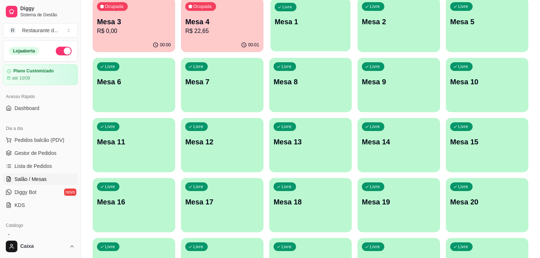
click at [323, 46] on div "button" at bounding box center [311, 47] width 80 height 8
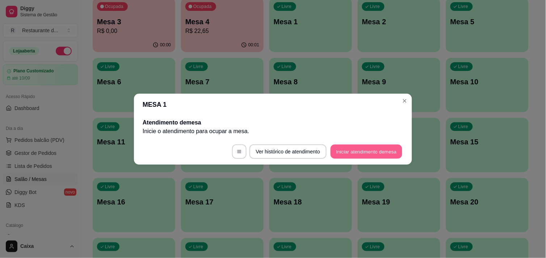
click at [358, 149] on button "Iniciar atendimento de mesa" at bounding box center [367, 152] width 72 height 14
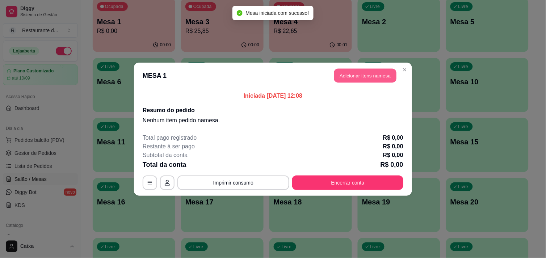
click at [360, 71] on button "Adicionar itens na mesa" at bounding box center [365, 75] width 62 height 14
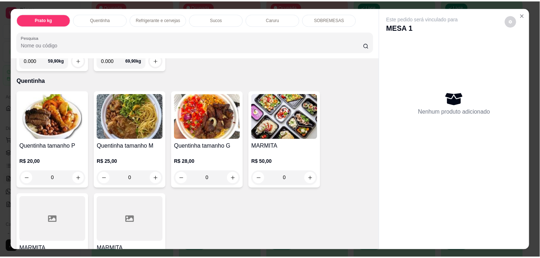
scroll to position [129, 0]
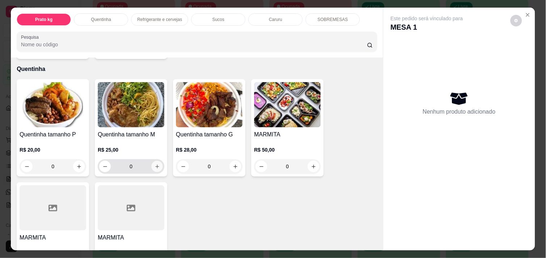
click at [152, 161] on button "increase-product-quantity" at bounding box center [157, 166] width 11 height 11
type input "1"
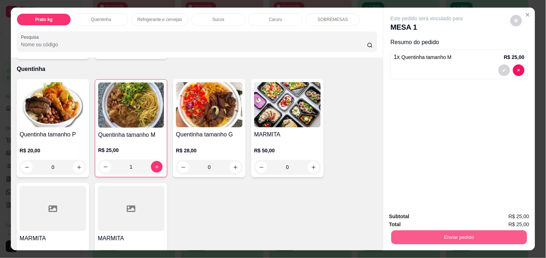
click at [444, 238] on button "Enviar pedido" at bounding box center [460, 237] width 136 height 14
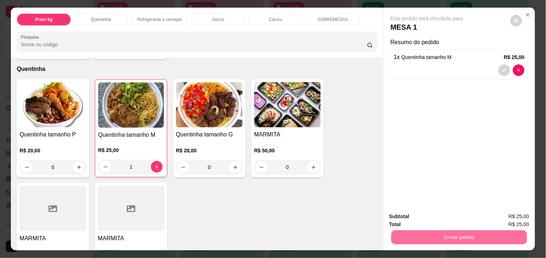
click at [433, 218] on button "Não registrar e enviar pedido" at bounding box center [435, 216] width 73 height 13
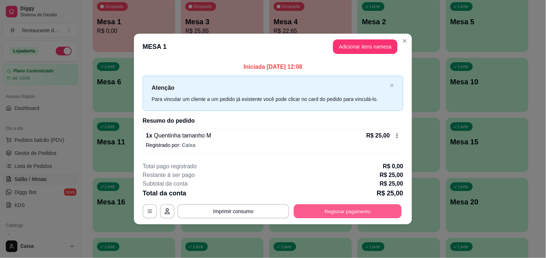
click at [348, 208] on button "Registrar pagamento" at bounding box center [348, 212] width 108 height 14
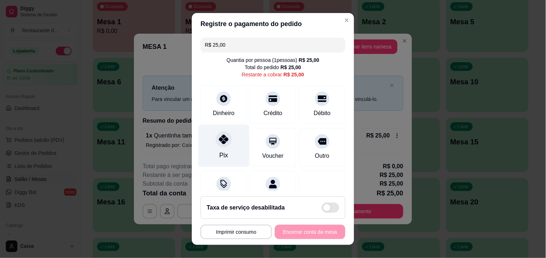
click at [213, 145] on div "Pix" at bounding box center [223, 146] width 51 height 42
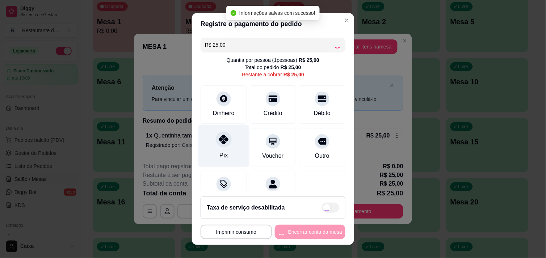
type input "R$ 0,00"
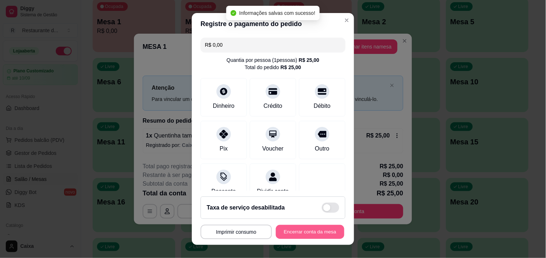
click at [313, 233] on button "Encerrar conta da mesa" at bounding box center [310, 232] width 68 height 14
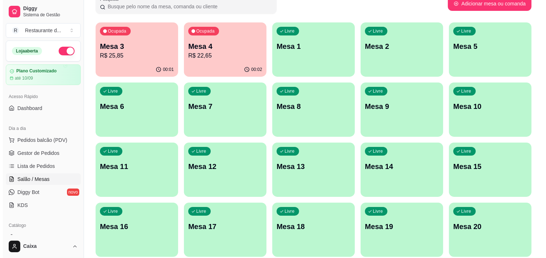
scroll to position [48, 0]
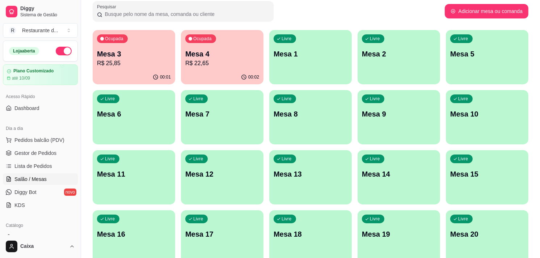
click at [337, 80] on div "button" at bounding box center [310, 80] width 83 height 9
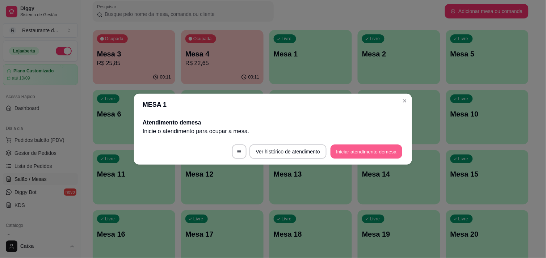
click at [369, 151] on button "Iniciar atendimento de mesa" at bounding box center [367, 152] width 72 height 14
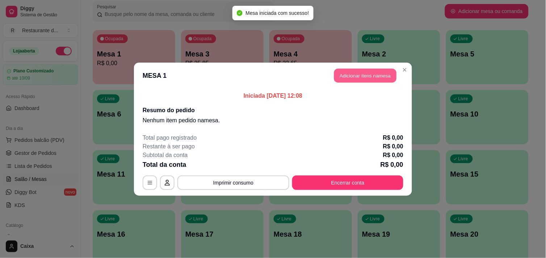
click at [351, 71] on button "Adicionar itens na mesa" at bounding box center [365, 75] width 62 height 14
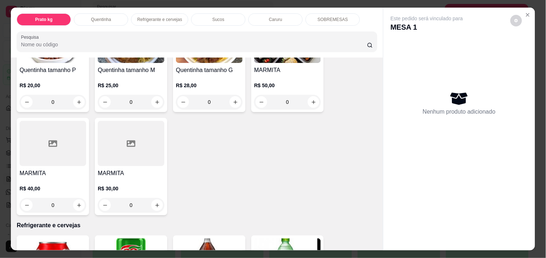
scroll to position [209, 0]
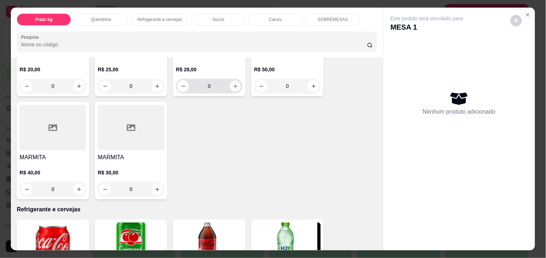
click at [233, 84] on icon "increase-product-quantity" at bounding box center [235, 86] width 5 height 5
type input "1"
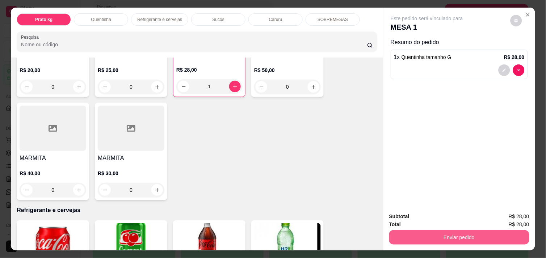
click at [448, 234] on button "Enviar pedido" at bounding box center [459, 237] width 140 height 14
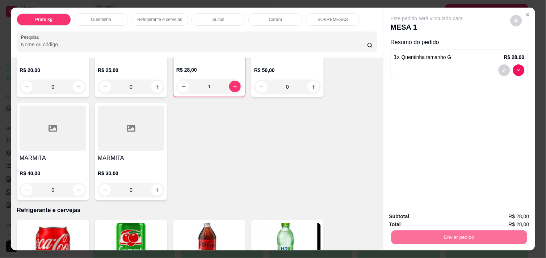
click at [440, 215] on button "Não registrar e enviar pedido" at bounding box center [435, 216] width 73 height 13
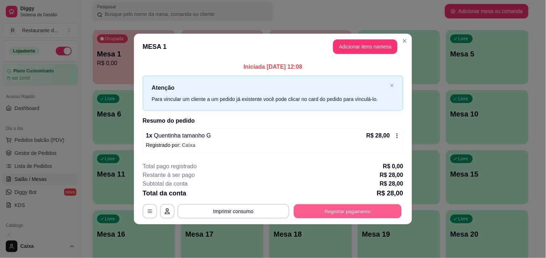
click at [348, 208] on button "Registrar pagamento" at bounding box center [348, 212] width 108 height 14
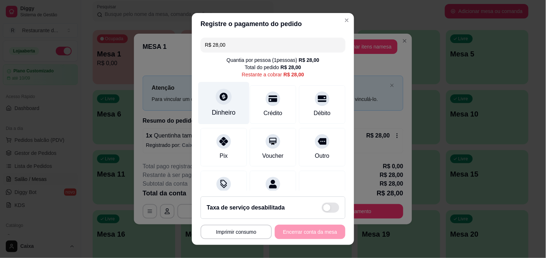
click at [219, 94] on icon at bounding box center [223, 96] width 9 height 9
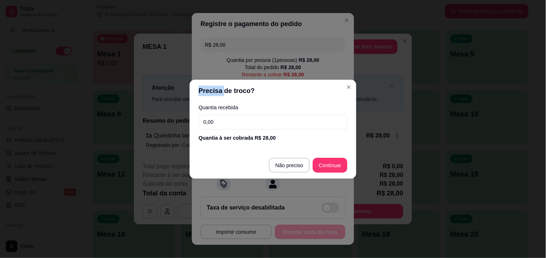
click at [215, 94] on header "Precisa de troco?" at bounding box center [273, 91] width 167 height 22
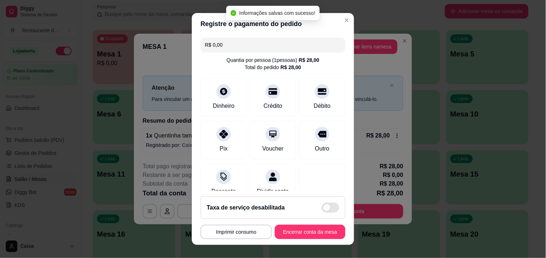
type input "R$ 0,00"
click at [307, 230] on button "Encerrar conta da mesa" at bounding box center [310, 232] width 68 height 14
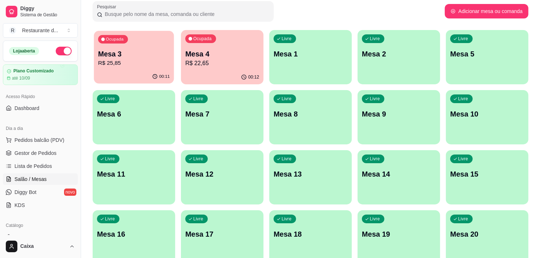
click at [138, 56] on p "Mesa 3" at bounding box center [134, 54] width 72 height 10
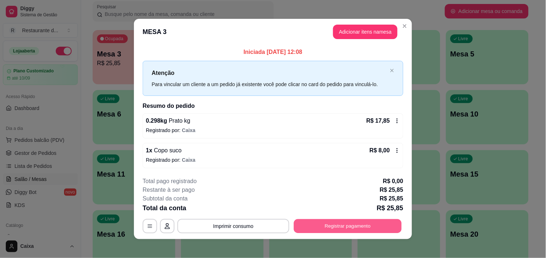
click at [351, 226] on button "Registrar pagamento" at bounding box center [348, 226] width 108 height 14
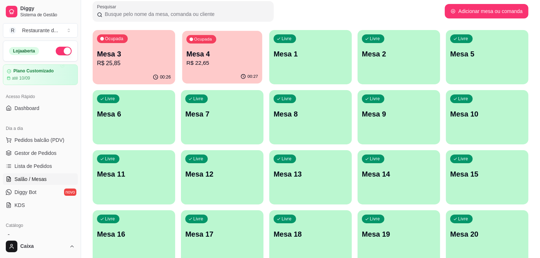
click at [191, 64] on p "R$ 22,65" at bounding box center [223, 63] width 72 height 8
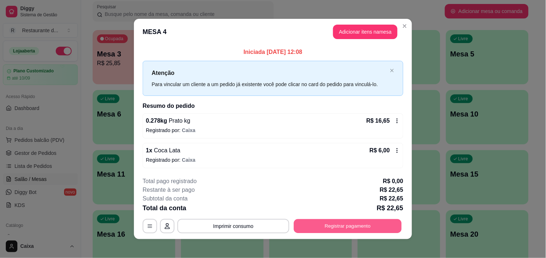
click at [355, 226] on button "Registrar pagamento" at bounding box center [348, 226] width 108 height 14
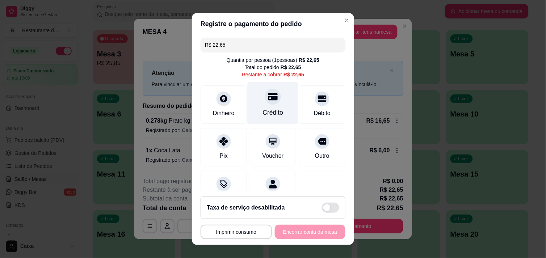
click at [268, 93] on icon at bounding box center [272, 96] width 9 height 7
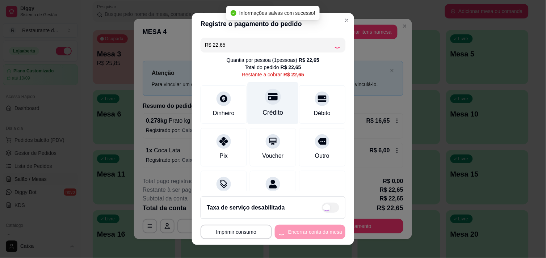
type input "R$ 0,00"
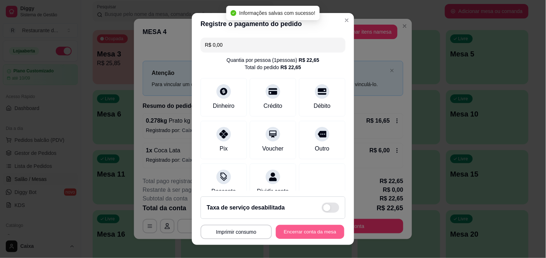
click at [313, 233] on button "Encerrar conta da mesa" at bounding box center [310, 232] width 68 height 14
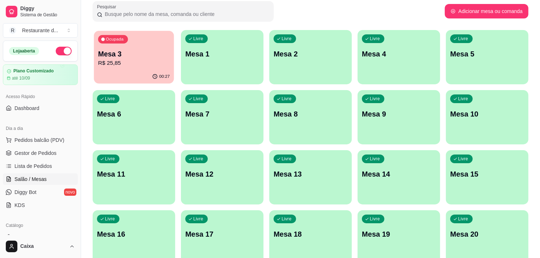
click at [120, 58] on p "Mesa 3" at bounding box center [134, 54] width 72 height 10
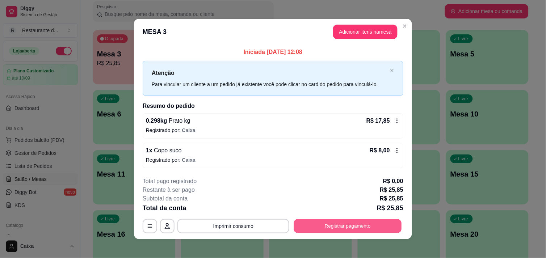
click at [348, 221] on button "Registrar pagamento" at bounding box center [348, 226] width 108 height 14
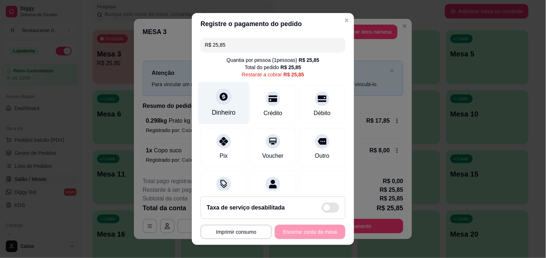
click at [220, 96] on icon at bounding box center [224, 97] width 8 height 8
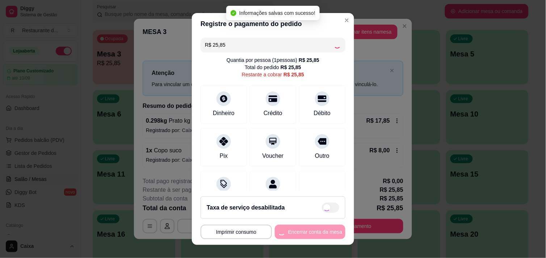
type input "R$ 0,00"
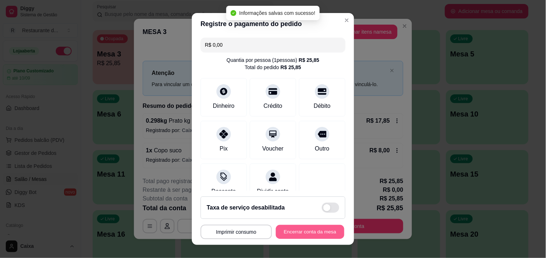
click at [310, 229] on button "Encerrar conta da mesa" at bounding box center [310, 232] width 68 height 14
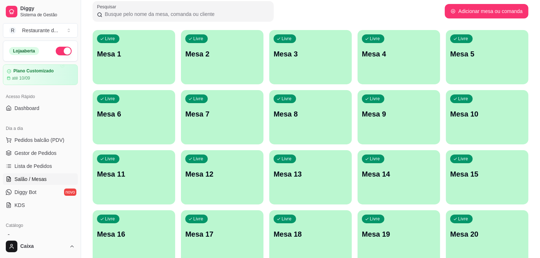
click at [532, 197] on div "Todos Mesas Comandas Pesquisar Adicionar mesa ou comanda Livre Mesa 1 Livre Mes…" at bounding box center [310, 246] width 459 height 535
click at [154, 60] on div "Livre Mesa 1" at bounding box center [134, 53] width 80 height 44
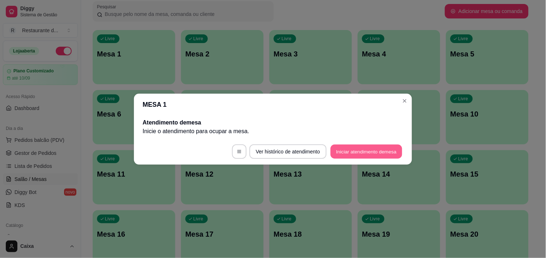
click at [353, 151] on button "Iniciar atendimento de mesa" at bounding box center [367, 152] width 72 height 14
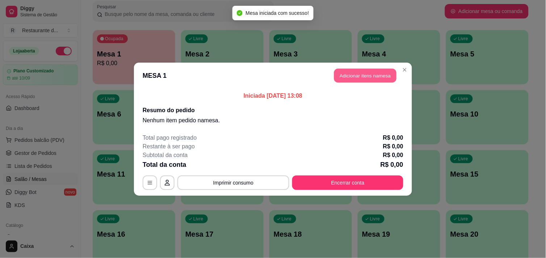
click at [359, 77] on button "Adicionar itens na mesa" at bounding box center [365, 75] width 62 height 14
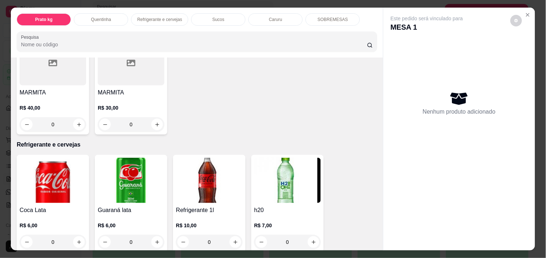
scroll to position [290, 0]
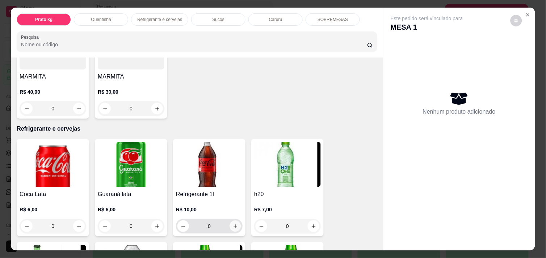
click at [233, 224] on icon "increase-product-quantity" at bounding box center [235, 226] width 5 height 5
type input "1"
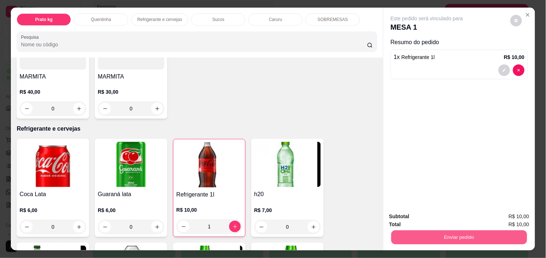
click at [431, 232] on button "Enviar pedido" at bounding box center [460, 237] width 136 height 14
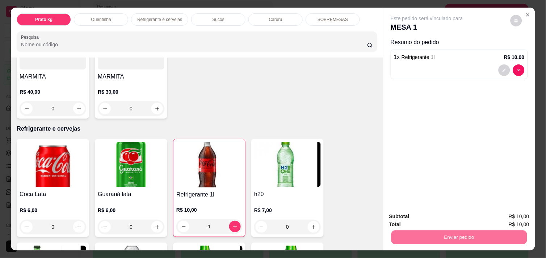
click at [426, 218] on button "Não registrar e enviar pedido" at bounding box center [435, 216] width 73 height 13
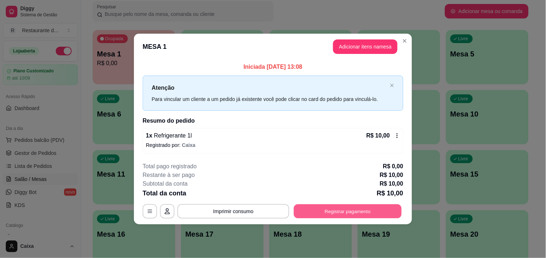
click at [344, 208] on button "Registrar pagamento" at bounding box center [348, 212] width 108 height 14
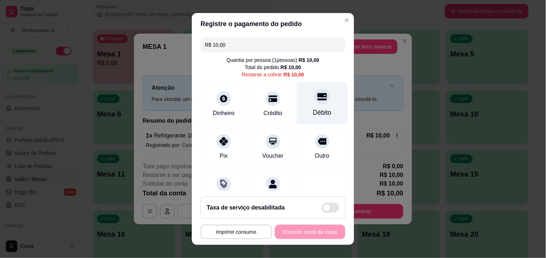
click at [311, 104] on div "Débito" at bounding box center [322, 103] width 51 height 42
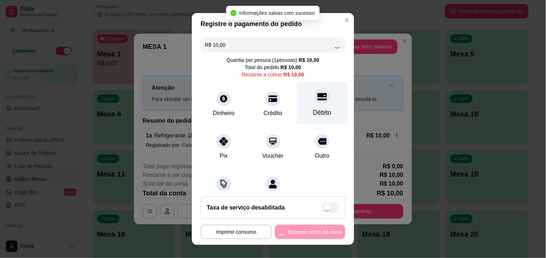
type input "R$ 0,00"
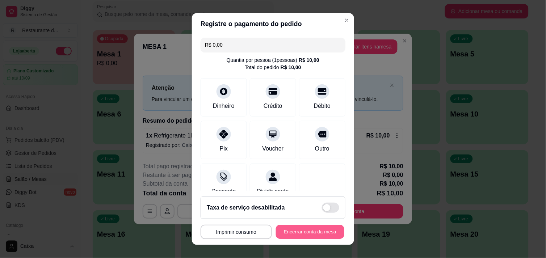
click at [285, 227] on button "Encerrar conta da mesa" at bounding box center [310, 232] width 68 height 14
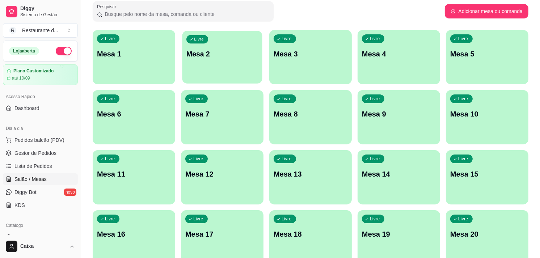
click at [224, 56] on p "Mesa 2" at bounding box center [223, 54] width 72 height 10
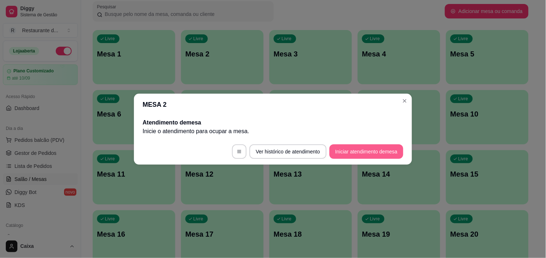
click at [368, 151] on button "Iniciar atendimento de mesa" at bounding box center [367, 152] width 74 height 14
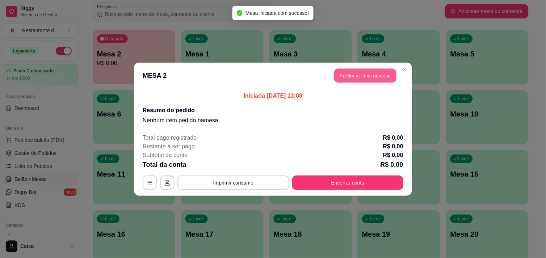
click at [368, 74] on button "Adicionar itens na mesa" at bounding box center [365, 75] width 62 height 14
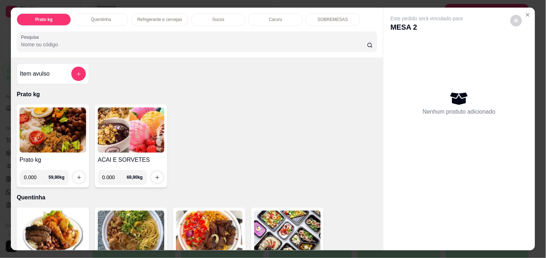
click at [35, 176] on input "0.000" at bounding box center [36, 177] width 25 height 14
type input "0.436"
click at [76, 175] on icon "increase-product-quantity" at bounding box center [78, 177] width 5 height 5
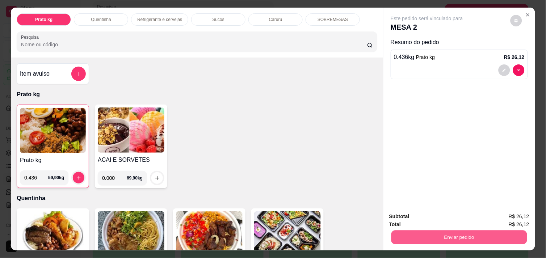
click at [435, 230] on button "Enviar pedido" at bounding box center [460, 237] width 136 height 14
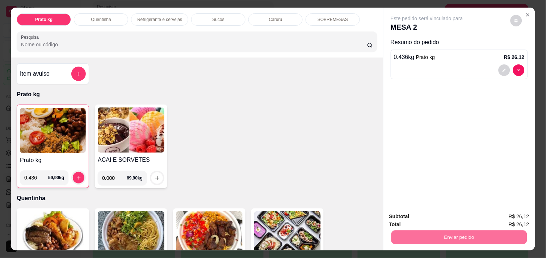
click at [432, 218] on button "Não registrar e enviar pedido" at bounding box center [435, 217] width 75 height 14
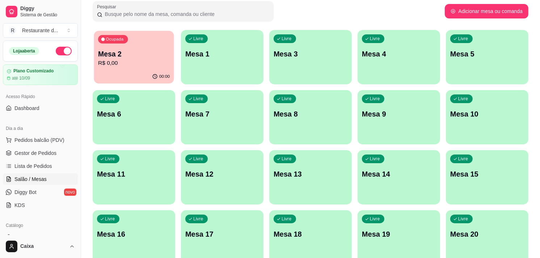
click at [125, 59] on p "R$ 0,00" at bounding box center [134, 63] width 72 height 8
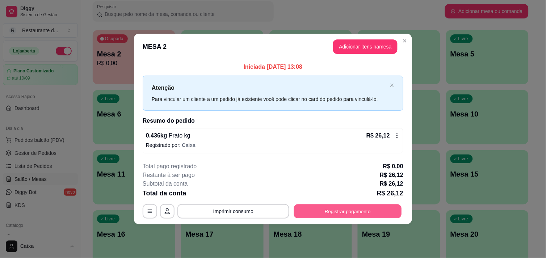
click at [346, 209] on button "Registrar pagamento" at bounding box center [348, 212] width 108 height 14
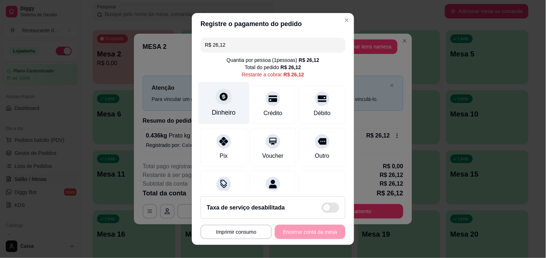
click at [220, 99] on icon at bounding box center [224, 97] width 8 height 8
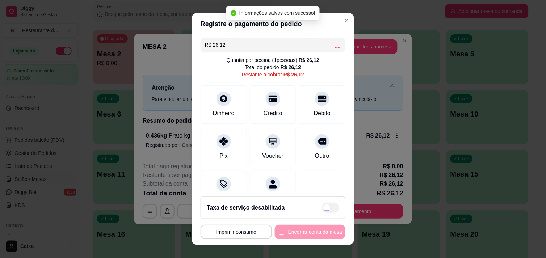
type input "R$ 0,00"
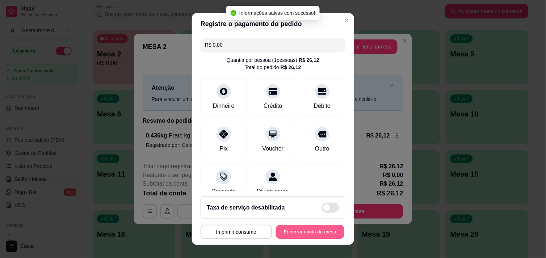
click at [309, 230] on button "Encerrar conta da mesa" at bounding box center [310, 232] width 68 height 14
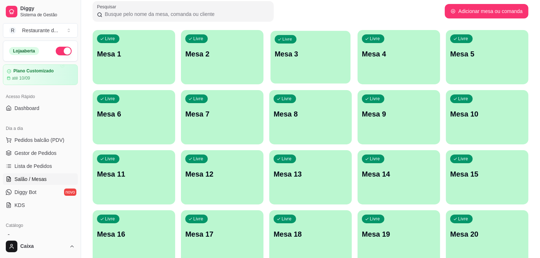
click at [327, 62] on div "Livre Mesa 3" at bounding box center [311, 53] width 80 height 44
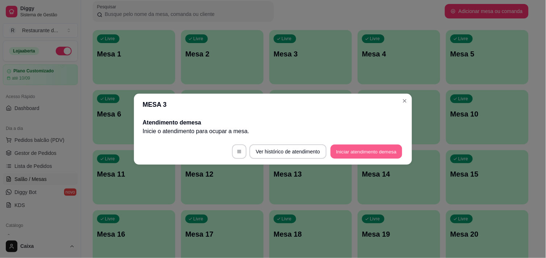
click at [381, 147] on button "Iniciar atendimento de mesa" at bounding box center [367, 152] width 72 height 14
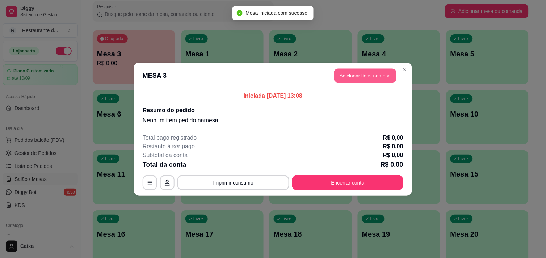
click at [364, 80] on button "Adicionar itens na mesa" at bounding box center [365, 75] width 62 height 14
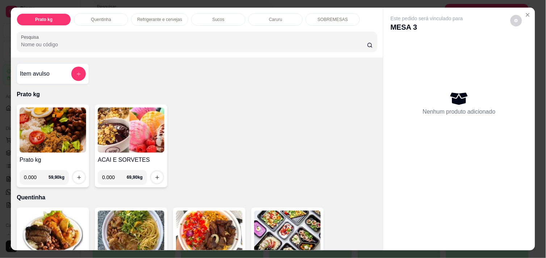
click at [34, 173] on input "0.000" at bounding box center [36, 177] width 25 height 14
type input "0.426"
click at [76, 175] on icon "increase-product-quantity" at bounding box center [78, 177] width 5 height 5
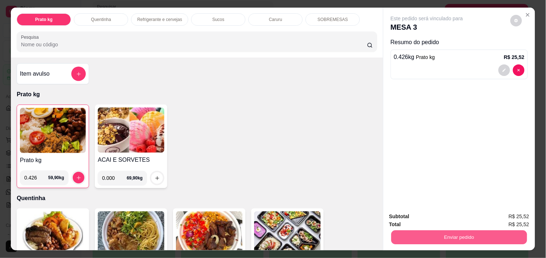
click at [472, 234] on button "Enviar pedido" at bounding box center [460, 237] width 136 height 14
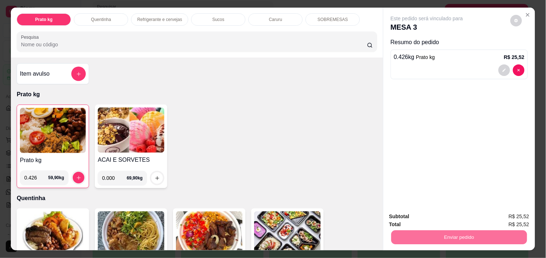
click at [451, 215] on button "Não registrar e enviar pedido" at bounding box center [435, 216] width 73 height 13
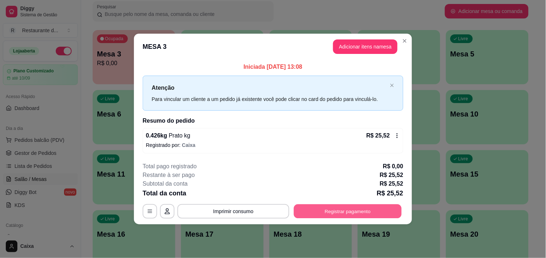
click at [348, 213] on button "Registrar pagamento" at bounding box center [348, 212] width 108 height 14
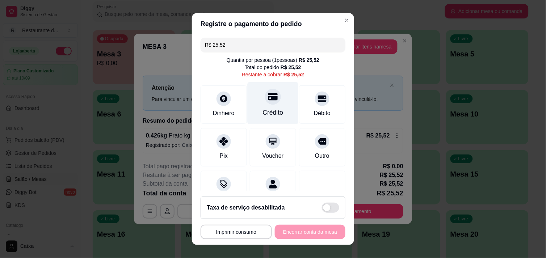
click at [266, 102] on div at bounding box center [273, 97] width 16 height 16
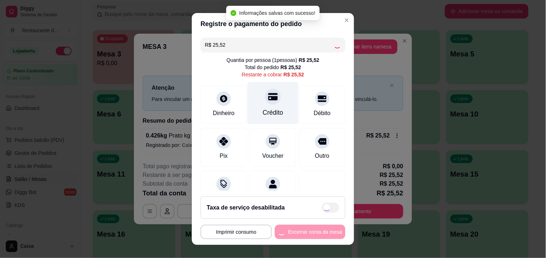
type input "R$ 0,00"
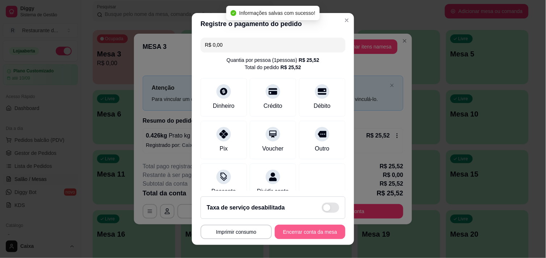
click at [305, 226] on button "Encerrar conta da mesa" at bounding box center [310, 232] width 71 height 14
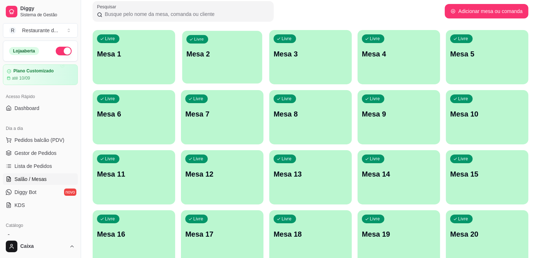
click at [210, 45] on div "Livre Mesa 2" at bounding box center [222, 53] width 80 height 44
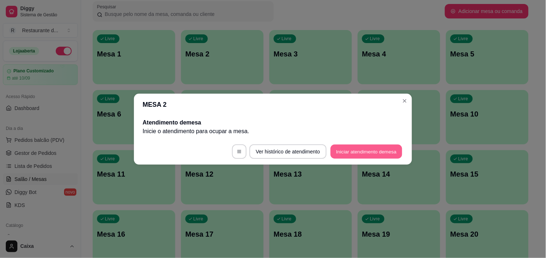
click at [342, 150] on button "Iniciar atendimento de mesa" at bounding box center [367, 152] width 72 height 14
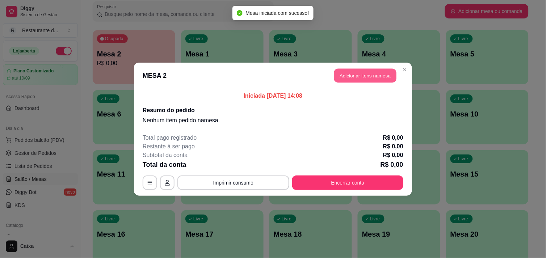
click at [353, 75] on button "Adicionar itens na mesa" at bounding box center [365, 75] width 62 height 14
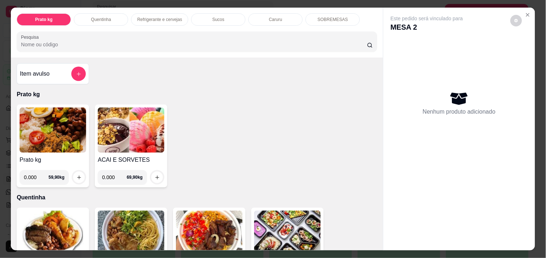
click at [35, 173] on input "0.000" at bounding box center [36, 177] width 25 height 14
type input "0.480"
click at [76, 175] on icon "increase-product-quantity" at bounding box center [78, 177] width 5 height 5
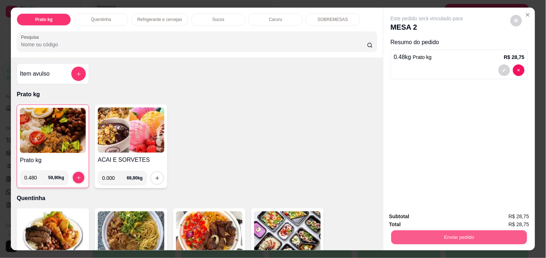
click at [447, 235] on button "Enviar pedido" at bounding box center [460, 237] width 136 height 14
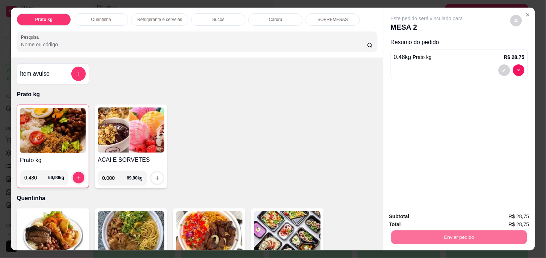
click at [431, 215] on button "Não registrar e enviar pedido" at bounding box center [435, 216] width 73 height 13
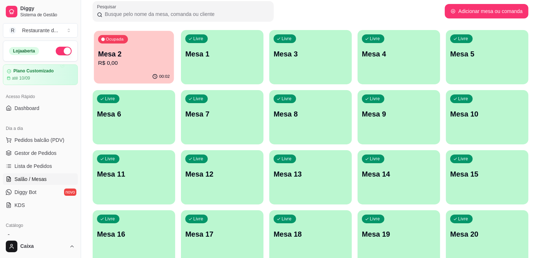
click at [135, 69] on div "Ocupada Mesa 2 R$ 0,00" at bounding box center [134, 50] width 80 height 39
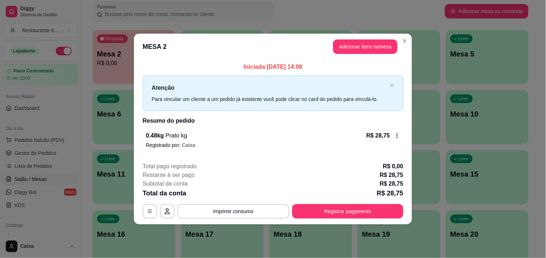
click at [331, 219] on footer "**********" at bounding box center [273, 190] width 278 height 68
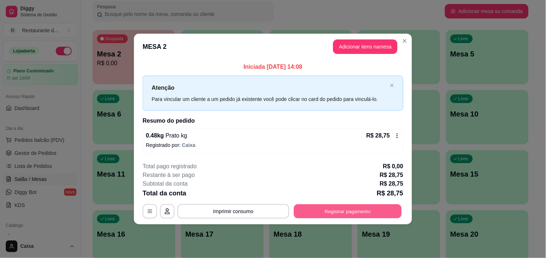
click at [332, 211] on button "Registrar pagamento" at bounding box center [348, 212] width 108 height 14
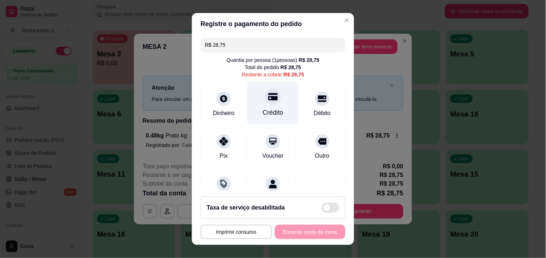
click at [263, 113] on div "Crédito" at bounding box center [273, 112] width 21 height 9
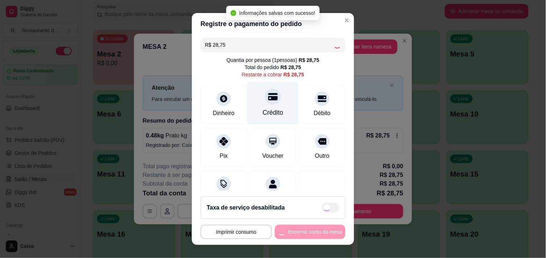
type input "R$ 0,00"
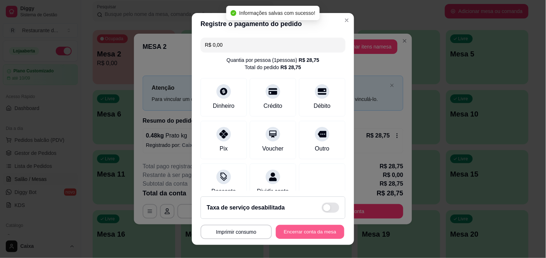
click at [302, 232] on button "Encerrar conta da mesa" at bounding box center [310, 232] width 68 height 14
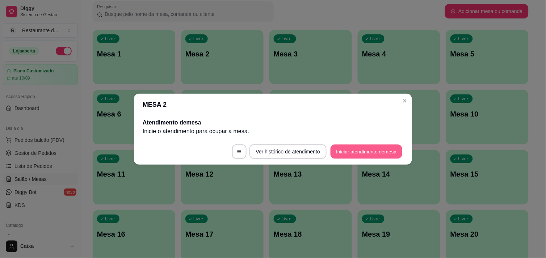
click at [374, 148] on button "Iniciar atendimento de mesa" at bounding box center [367, 152] width 72 height 14
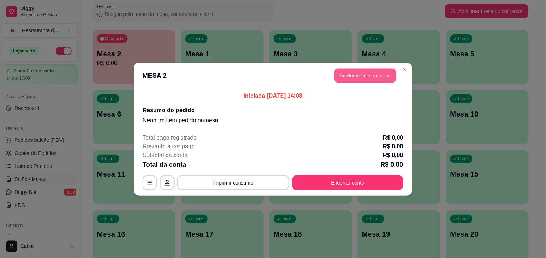
click at [353, 68] on button "Adicionar itens na mesa" at bounding box center [365, 75] width 62 height 14
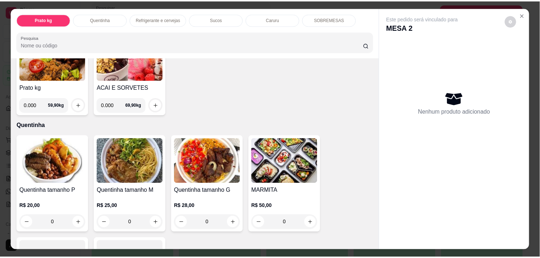
scroll to position [96, 0]
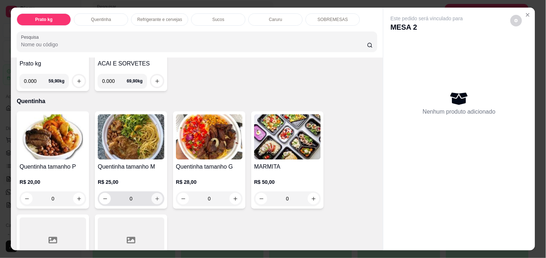
click at [156, 193] on button "increase-product-quantity" at bounding box center [157, 198] width 11 height 11
type input "1"
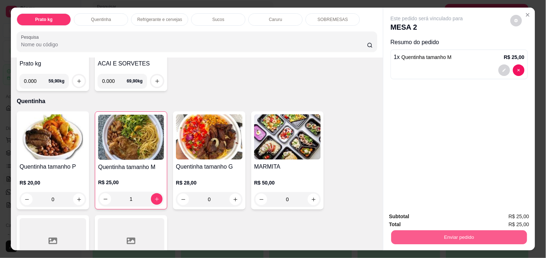
click at [433, 235] on button "Enviar pedido" at bounding box center [460, 237] width 136 height 14
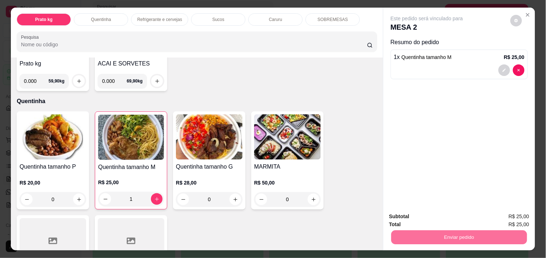
click at [424, 220] on button "Não registrar e enviar pedido" at bounding box center [435, 216] width 73 height 13
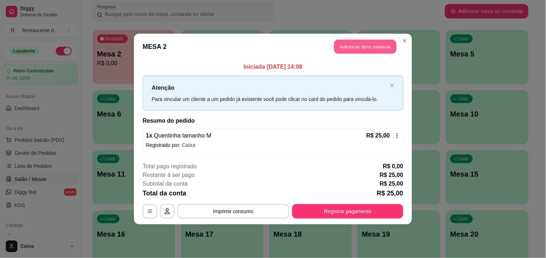
click at [366, 47] on button "Adicionar itens na mesa" at bounding box center [365, 47] width 62 height 14
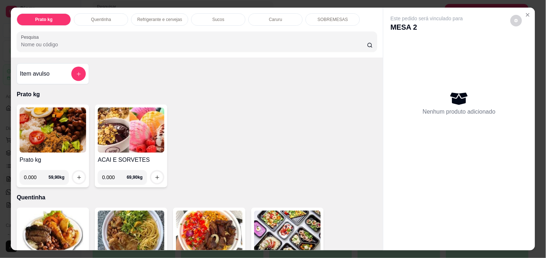
click at [526, 8] on div "Este pedido será vinculado para MESA 2 Nenhum produto adicionado" at bounding box center [460, 123] width 152 height 231
click at [526, 13] on icon "Close" at bounding box center [528, 15] width 6 height 6
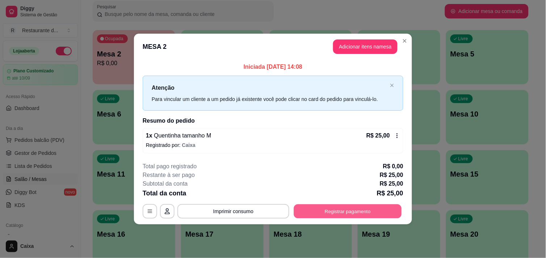
click at [368, 208] on button "Registrar pagamento" at bounding box center [348, 212] width 108 height 14
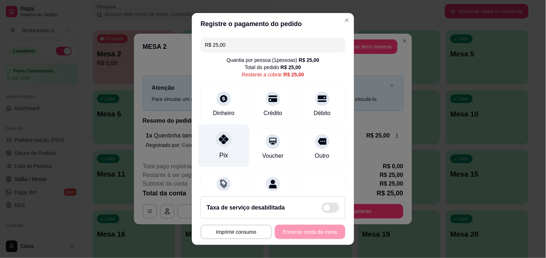
click at [230, 154] on div "Pix" at bounding box center [223, 146] width 51 height 42
type input "R$ 0,00"
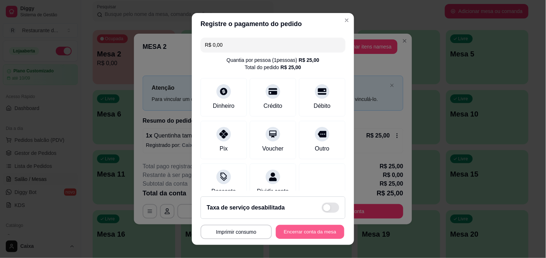
click at [308, 232] on button "Encerrar conta da mesa" at bounding box center [310, 232] width 68 height 14
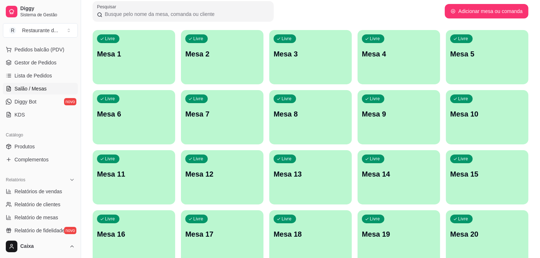
scroll to position [102, 0]
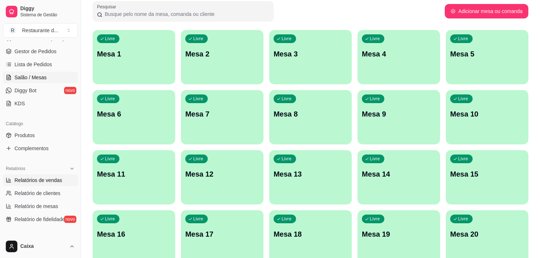
click at [50, 180] on span "Relatórios de vendas" at bounding box center [38, 180] width 48 height 7
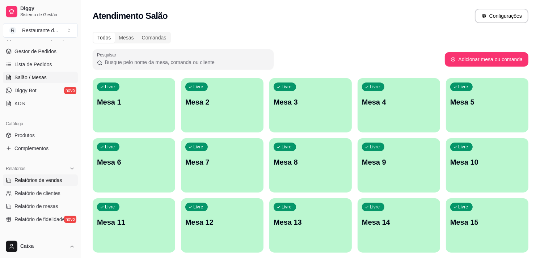
select select "ALL"
select select "0"
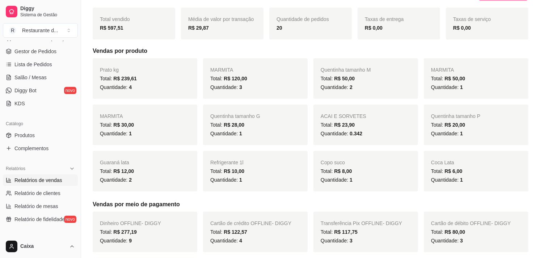
scroll to position [96, 0]
click at [67, 45] on ul "Pedidos balcão (PDV) Gestor de Pedidos Lista de Pedidos Salão / Mesas Diggy Bot…" at bounding box center [40, 71] width 75 height 77
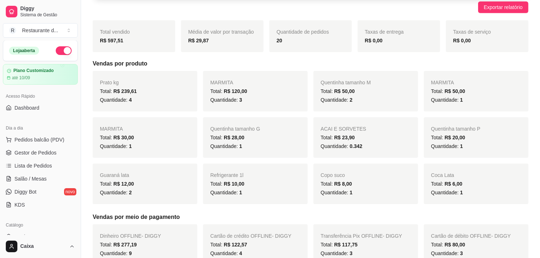
scroll to position [0, 0]
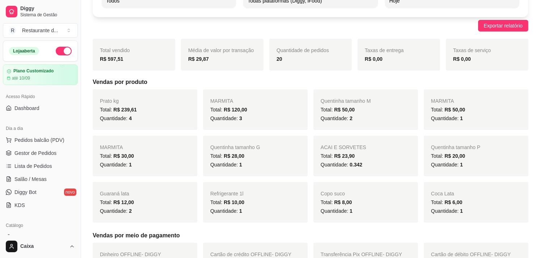
click at [56, 49] on button "button" at bounding box center [64, 51] width 16 height 9
